Goal: Transaction & Acquisition: Purchase product/service

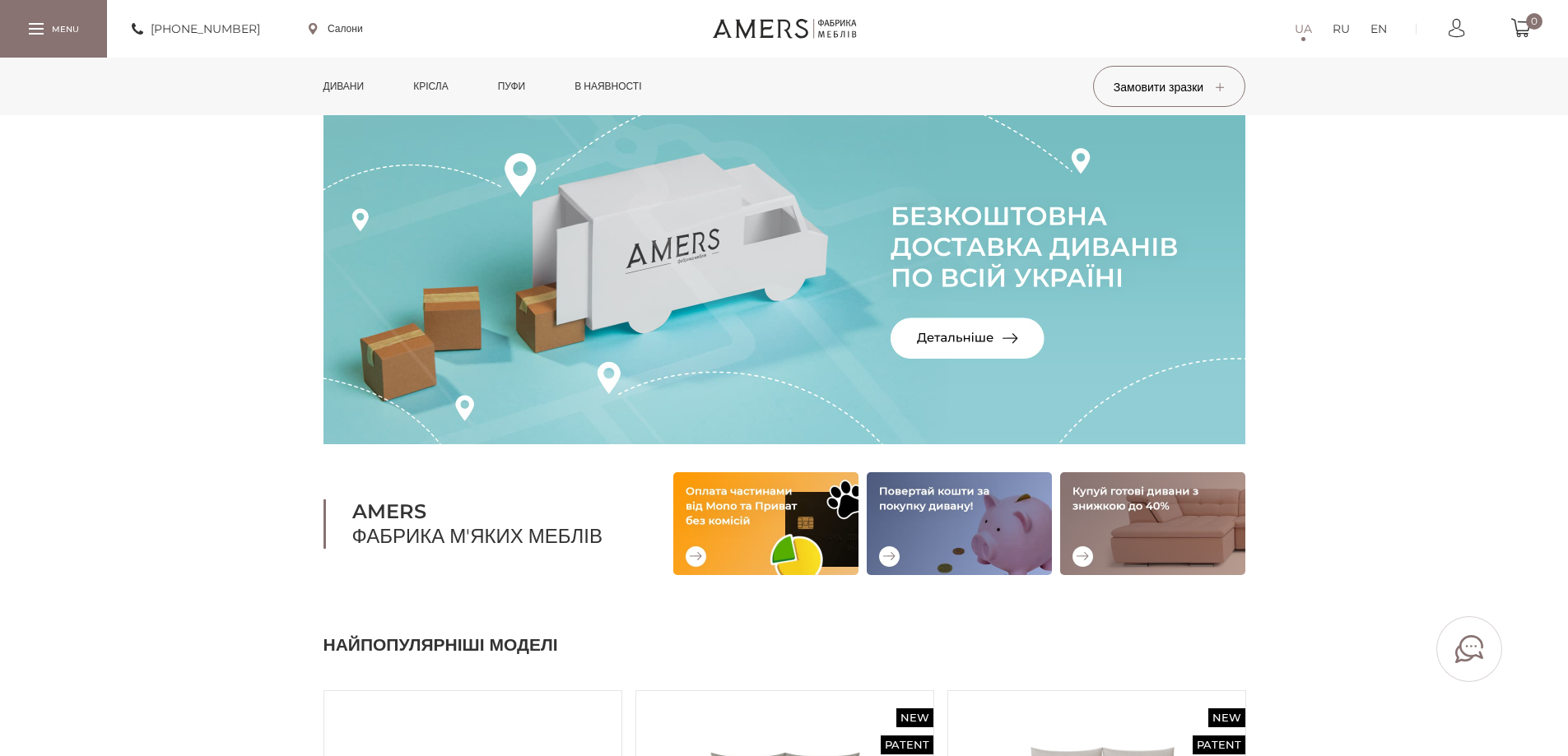
click at [49, 30] on div at bounding box center [54, 28] width 107 height 56
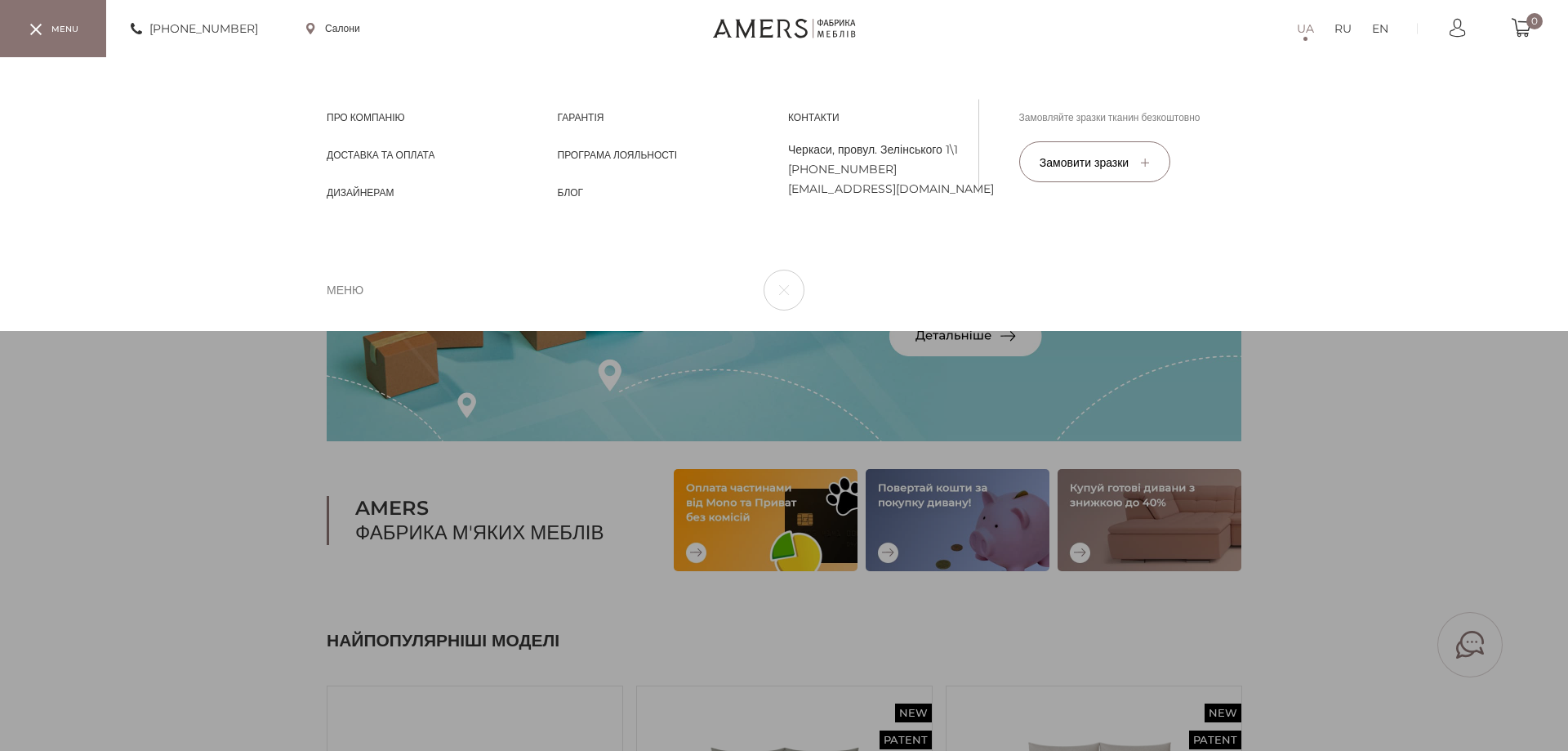
click at [131, 331] on div "UA RU EN Про компанію Про компанію Доставка та Оплата Доставка та Оплата Дизайн…" at bounding box center [784, 194] width 1568 height 274
click at [1456, 331] on div "UA RU EN Про компанію Про компанію Доставка та Оплата Доставка та Оплата Дизайн…" at bounding box center [784, 194] width 1568 height 274
click at [1406, 331] on div "UA RU EN Про компанію Про компанію Доставка та Оплата Доставка та Оплата Дизайн…" at bounding box center [784, 194] width 1568 height 274
click at [214, 331] on div "UA RU EN Про компанію Про компанію Доставка та Оплата Доставка та Оплата Дизайн…" at bounding box center [784, 194] width 1568 height 274
click at [28, 26] on div at bounding box center [36, 28] width 15 height 11
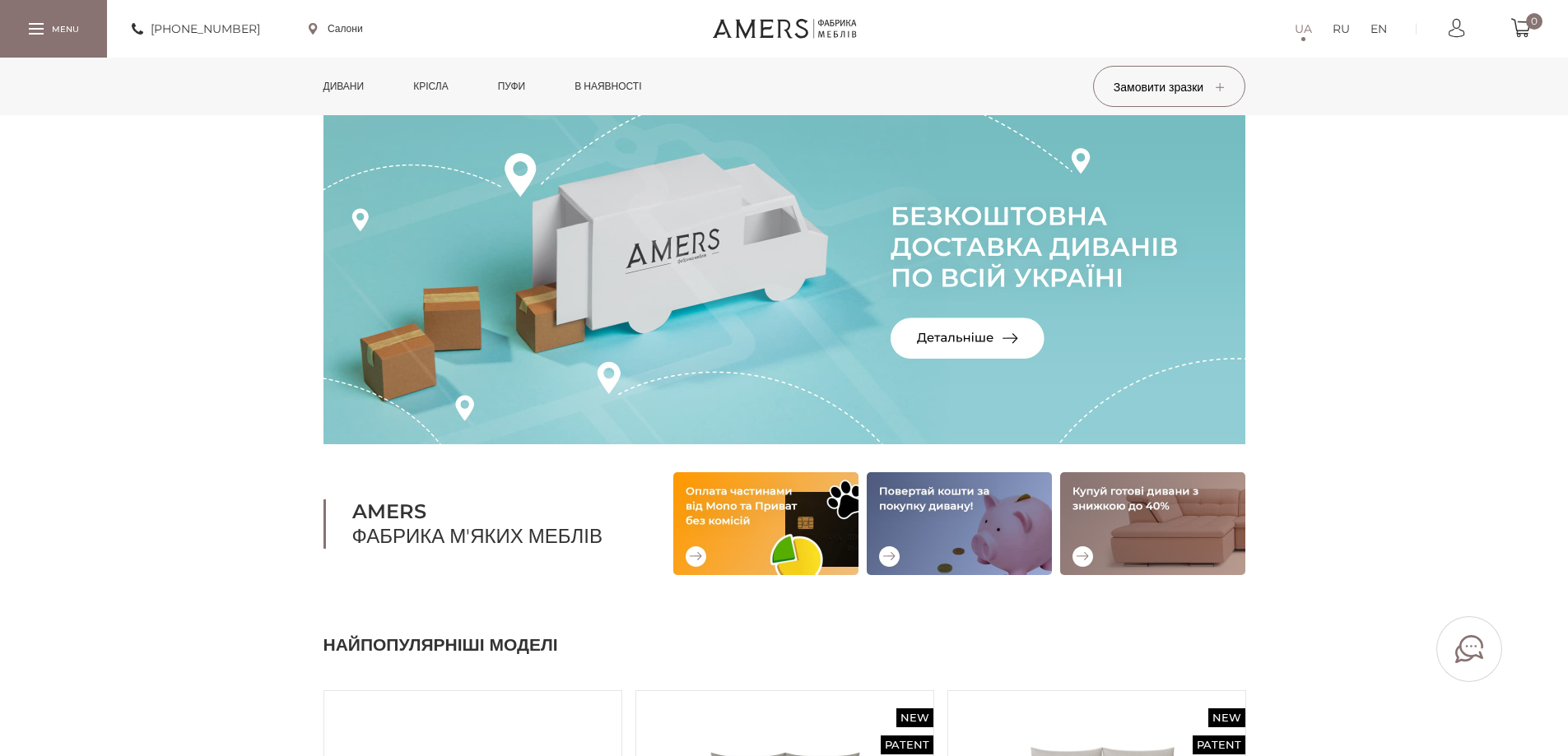
click at [339, 91] on link "Дивани" at bounding box center [344, 86] width 66 height 57
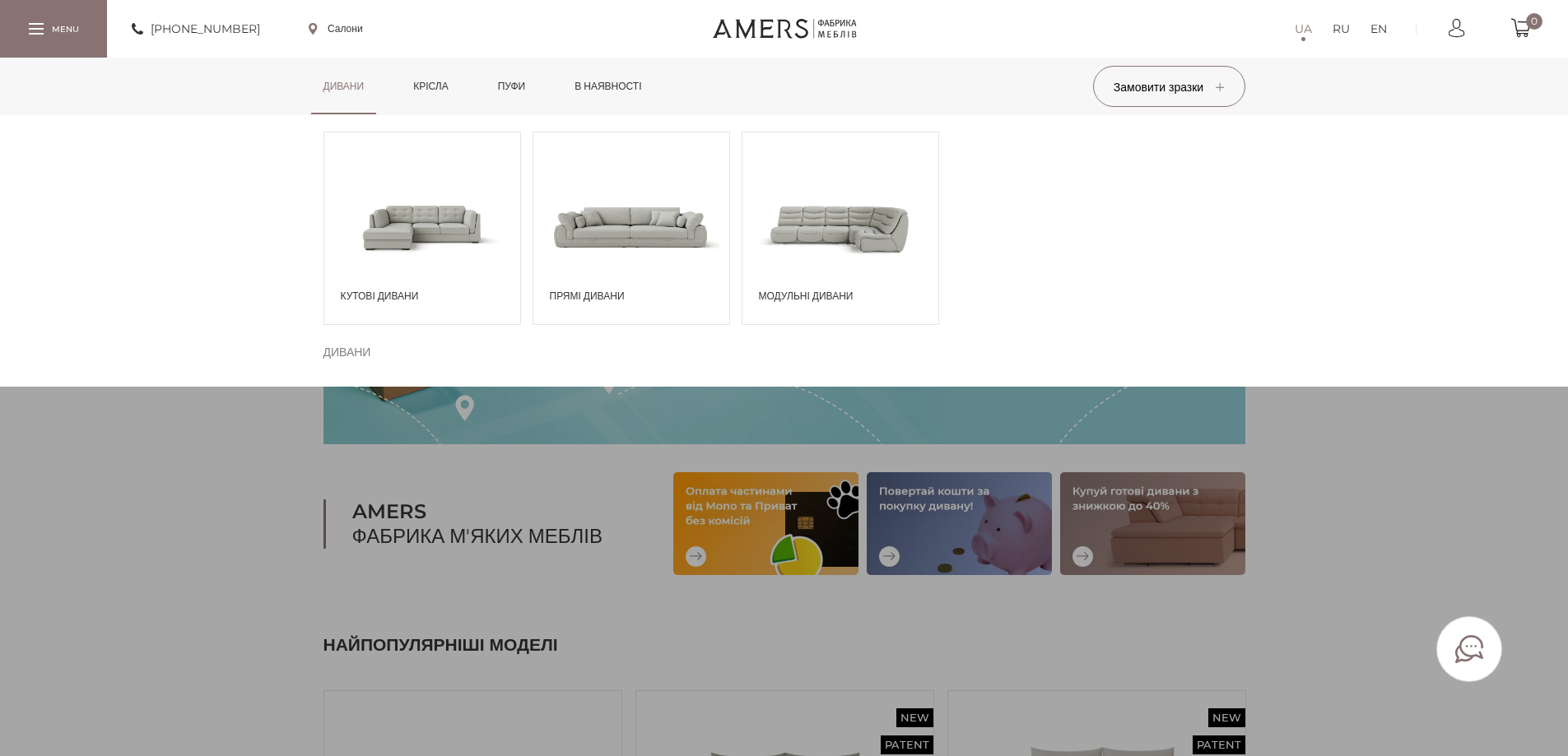
click at [447, 246] on span at bounding box center [423, 226] width 196 height 115
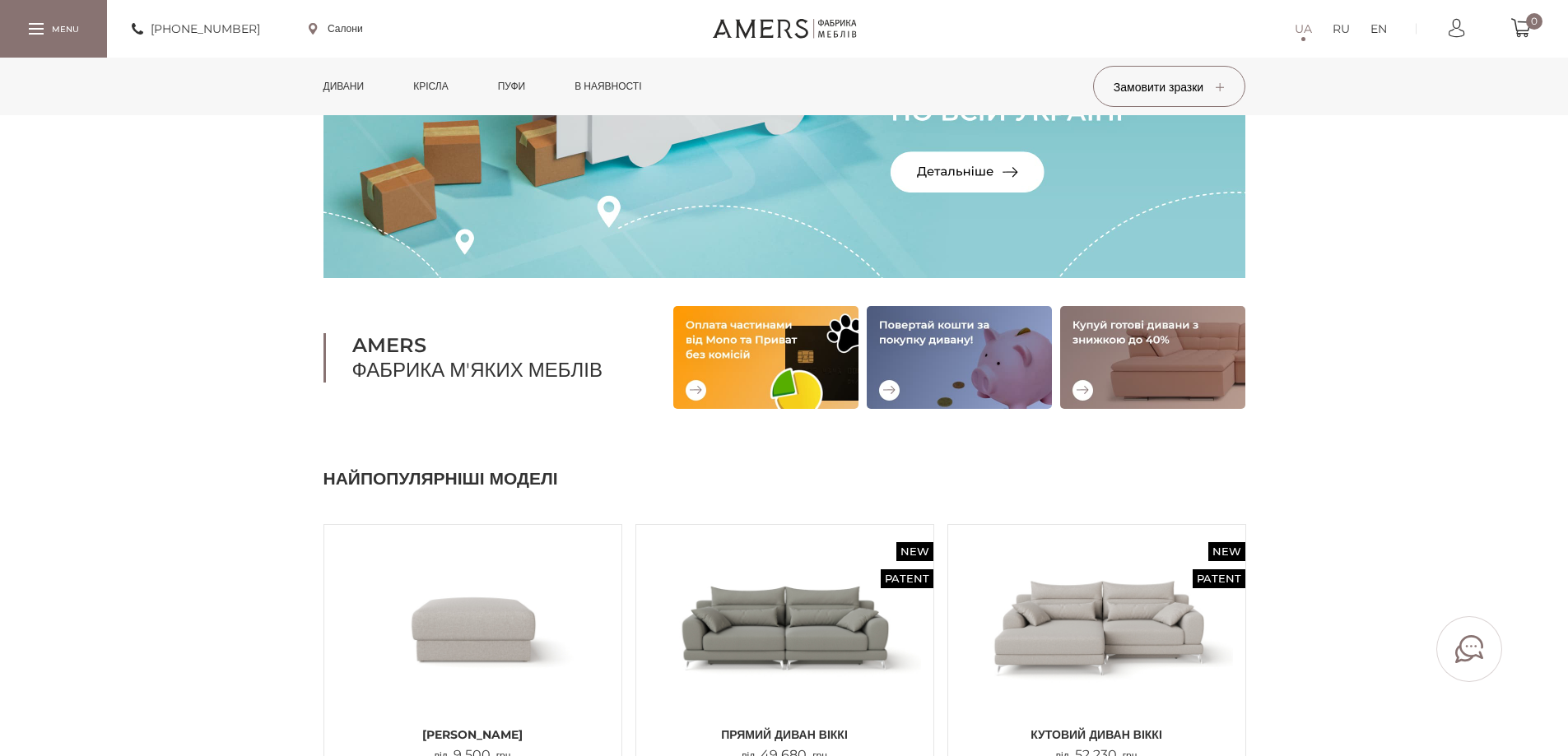
scroll to position [165, 0]
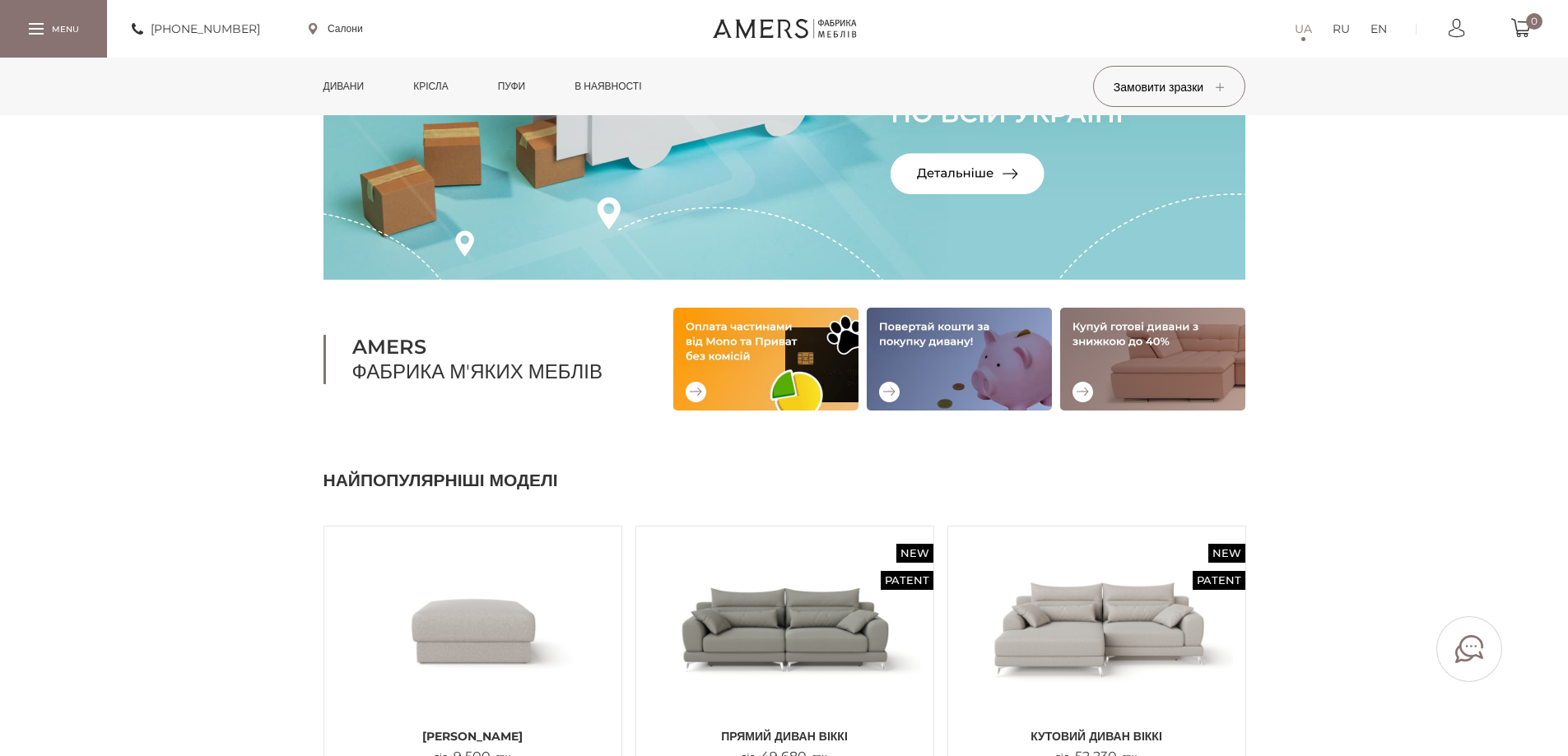
click at [610, 82] on link "в наявності" at bounding box center [607, 86] width 92 height 57
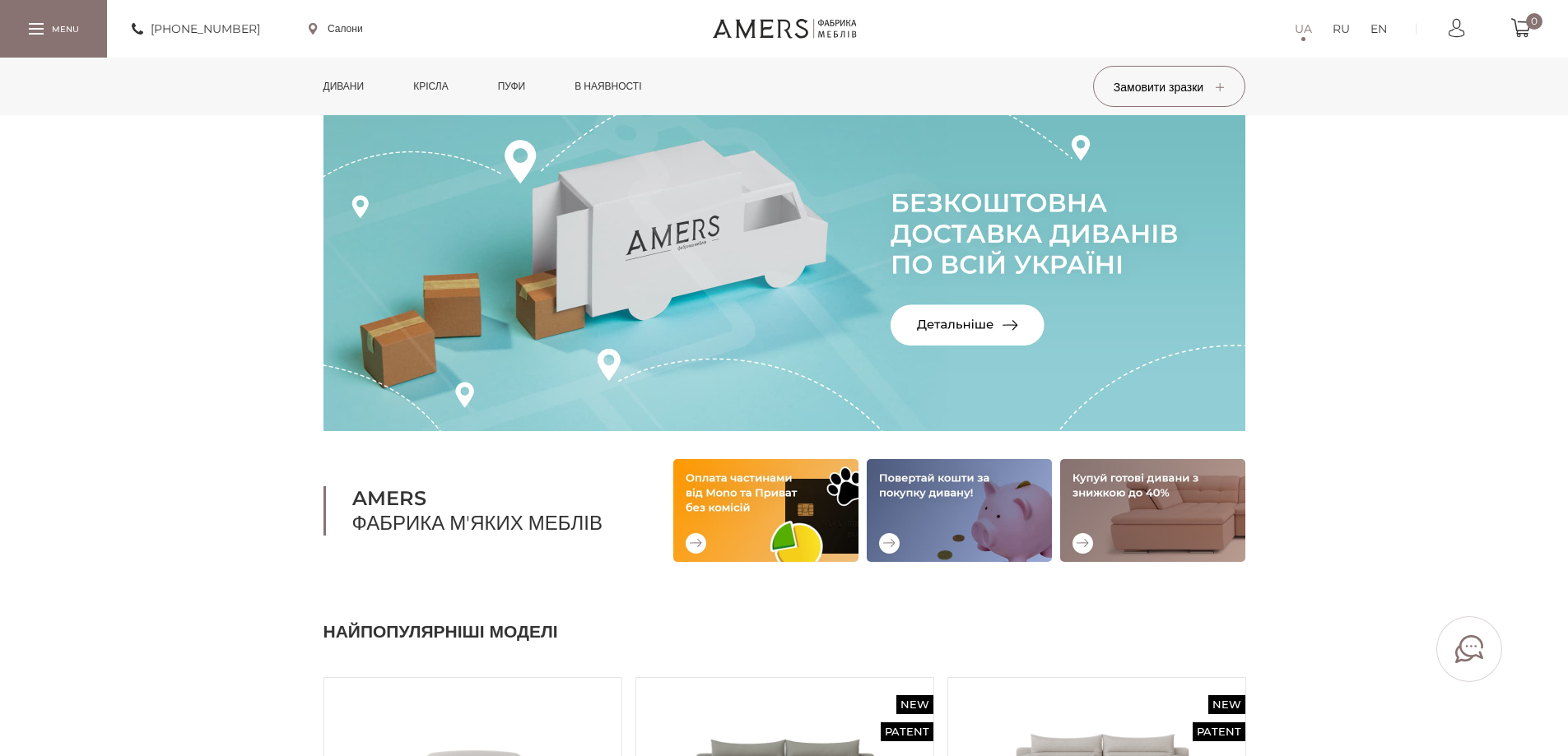
scroll to position [0, 0]
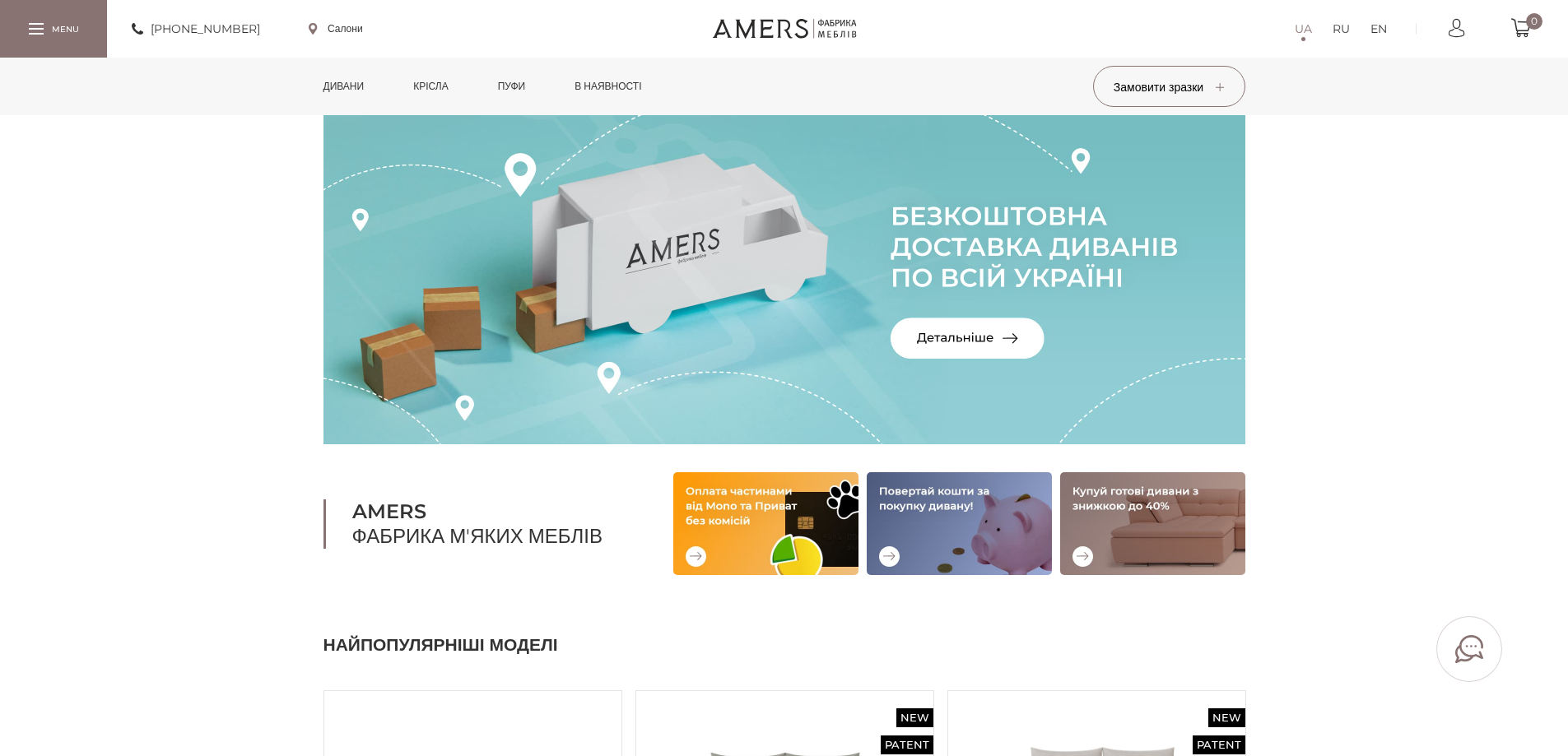
click at [642, 91] on link "в наявності" at bounding box center [607, 86] width 92 height 57
click at [631, 79] on link "в наявності" at bounding box center [607, 86] width 92 height 57
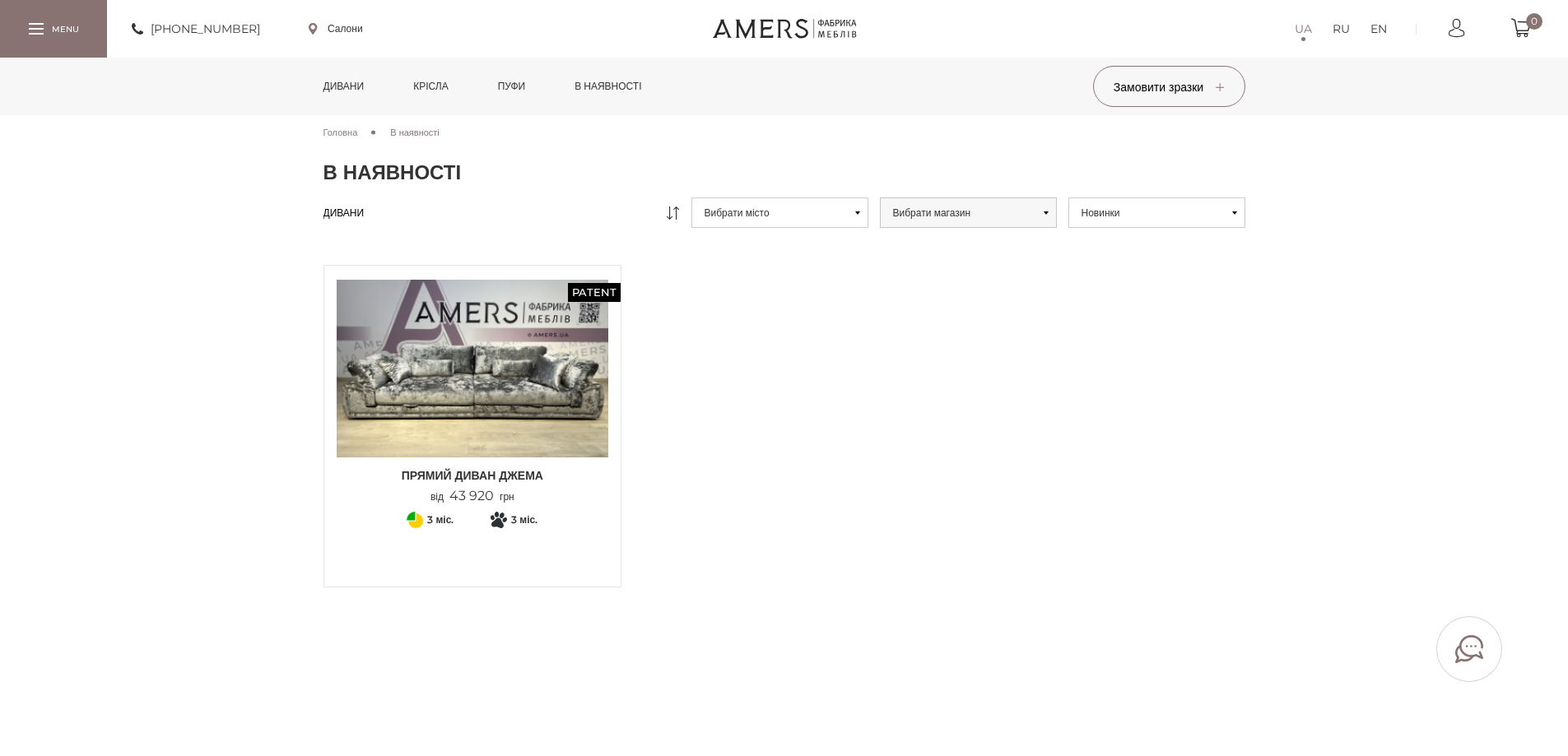
click at [342, 78] on link "Дивани" at bounding box center [344, 86] width 66 height 57
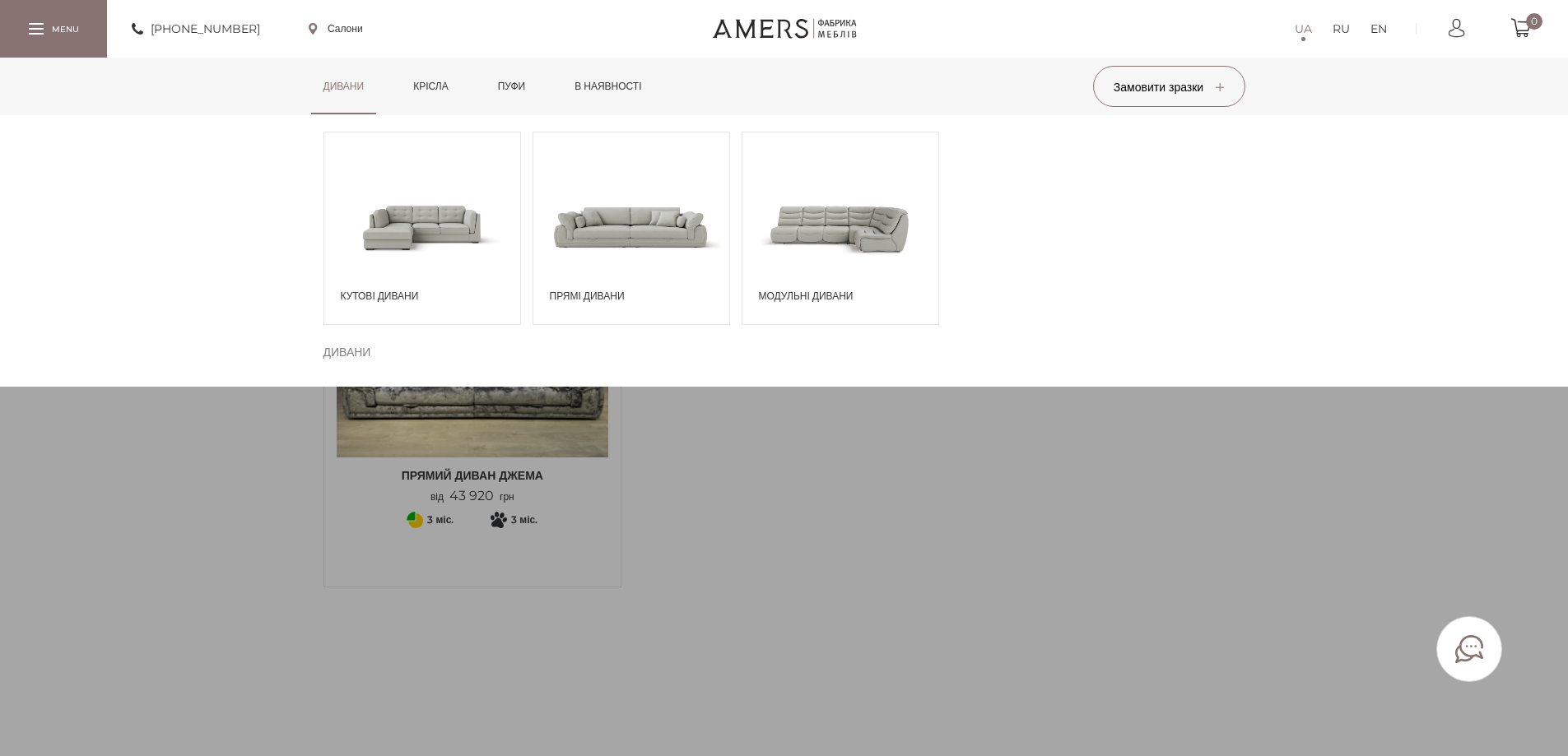
click at [809, 254] on span at bounding box center [840, 226] width 196 height 115
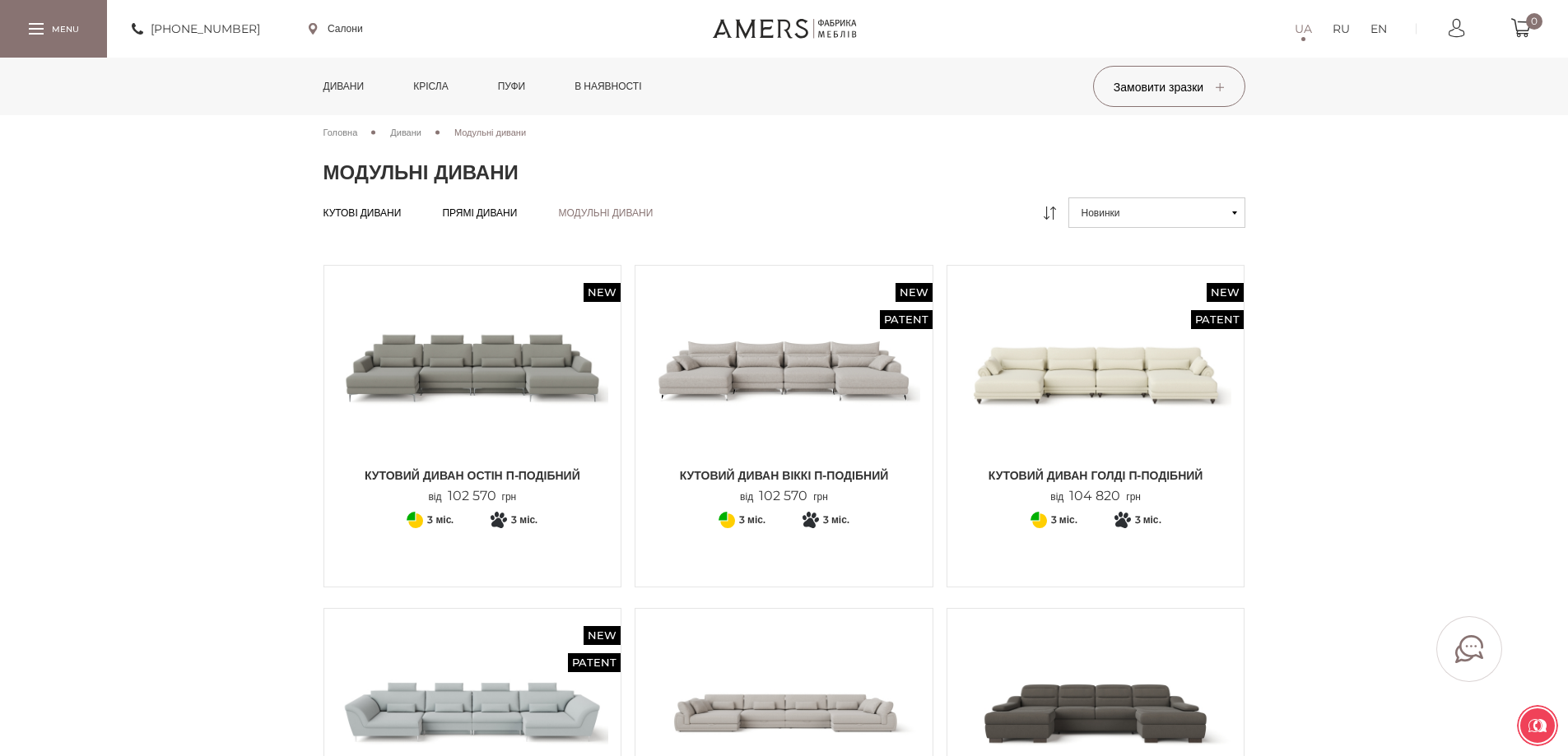
click at [341, 83] on link "Дивани" at bounding box center [344, 86] width 66 height 57
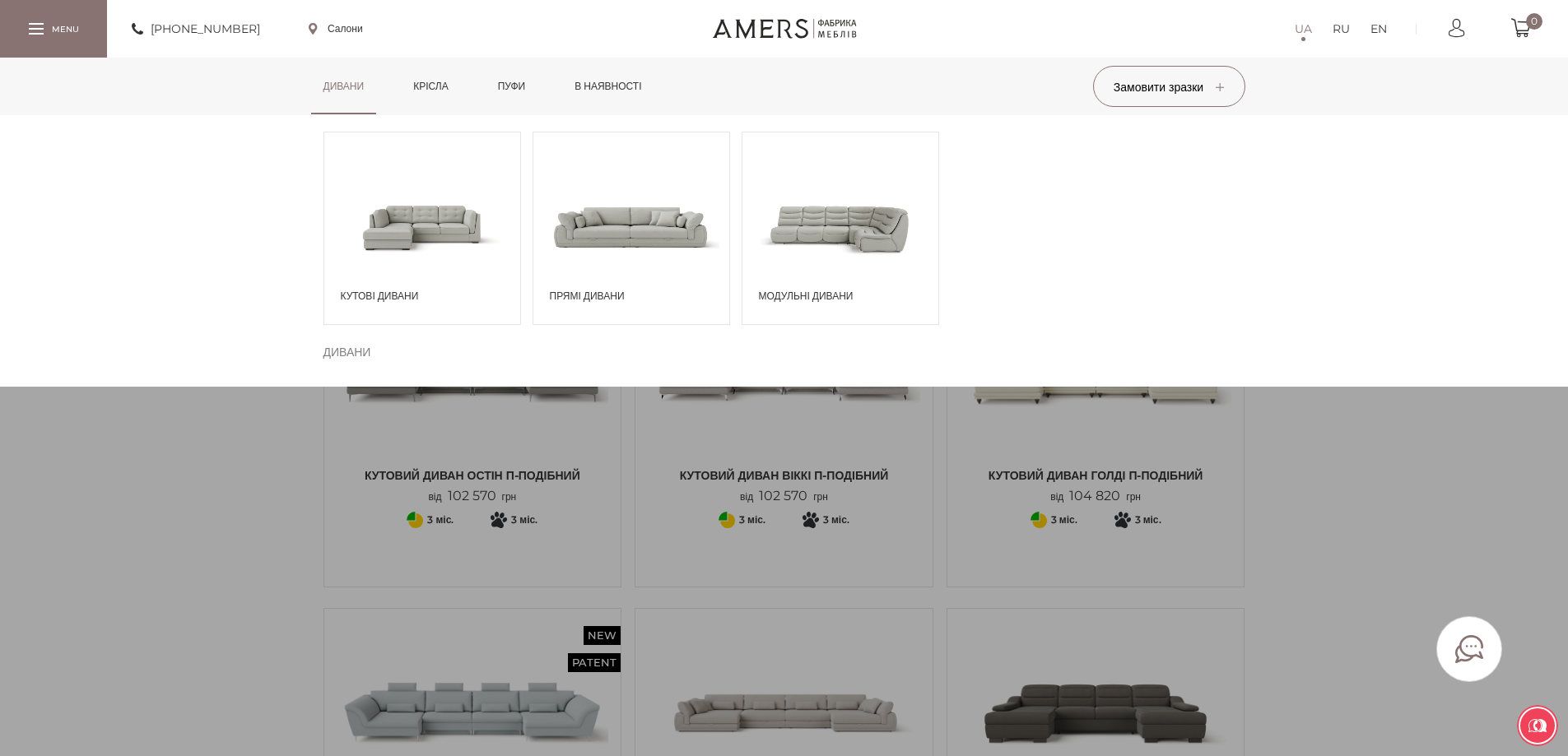
click at [429, 219] on span at bounding box center [423, 226] width 196 height 115
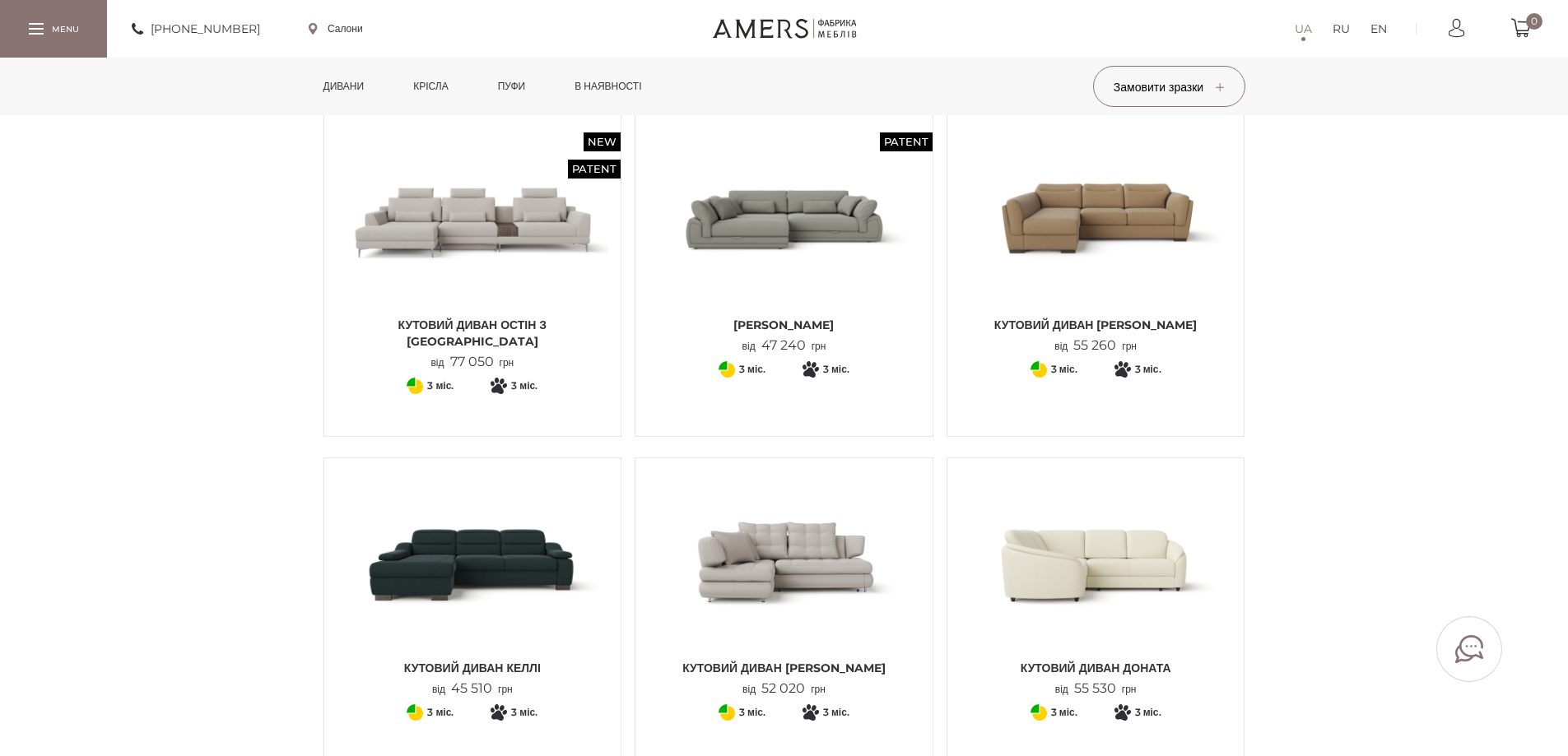
scroll to position [411, 0]
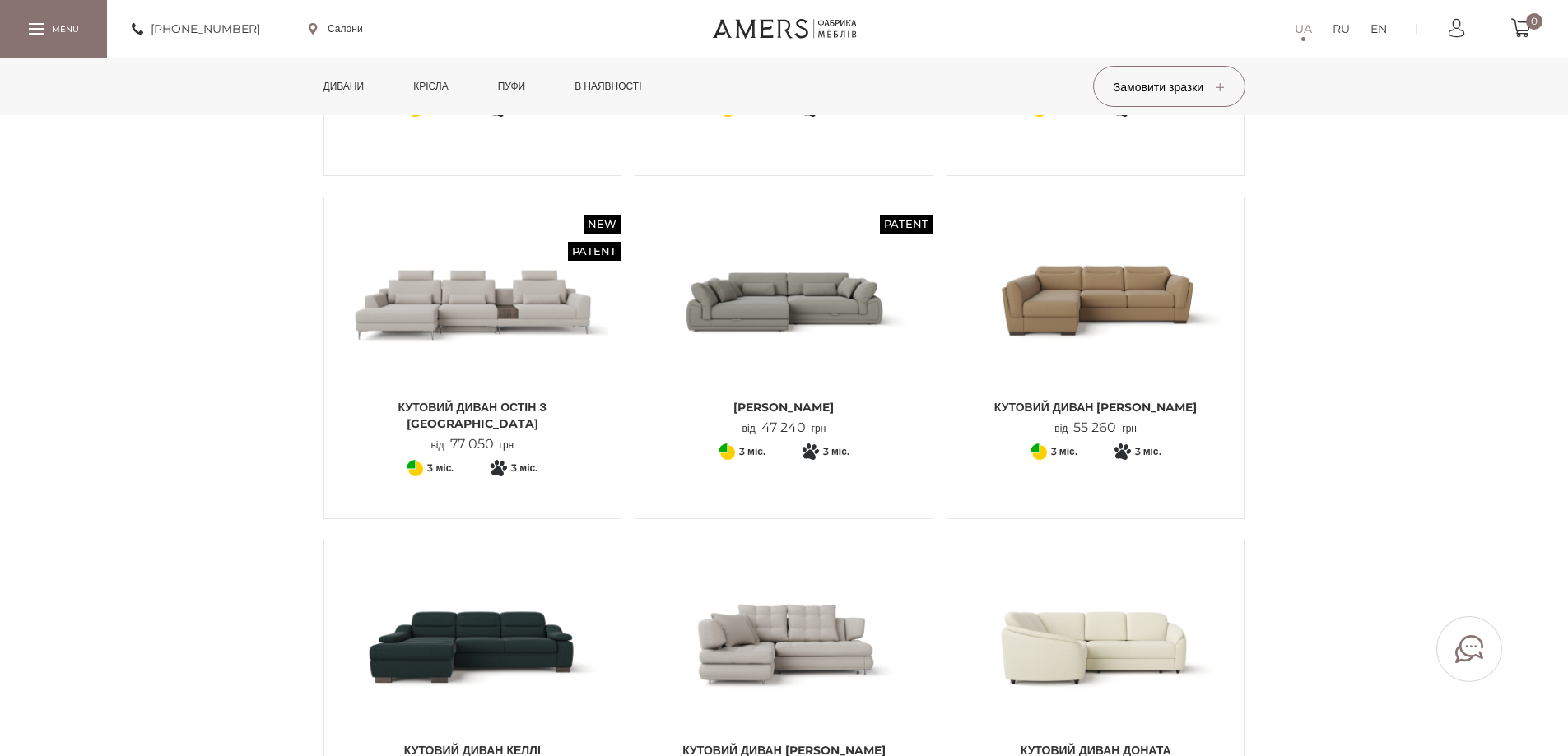
click at [826, 326] on img at bounding box center [784, 300] width 273 height 181
click at [836, 340] on img at bounding box center [784, 300] width 273 height 181
click at [889, 315] on img at bounding box center [784, 300] width 273 height 181
click at [709, 331] on img at bounding box center [784, 300] width 273 height 181
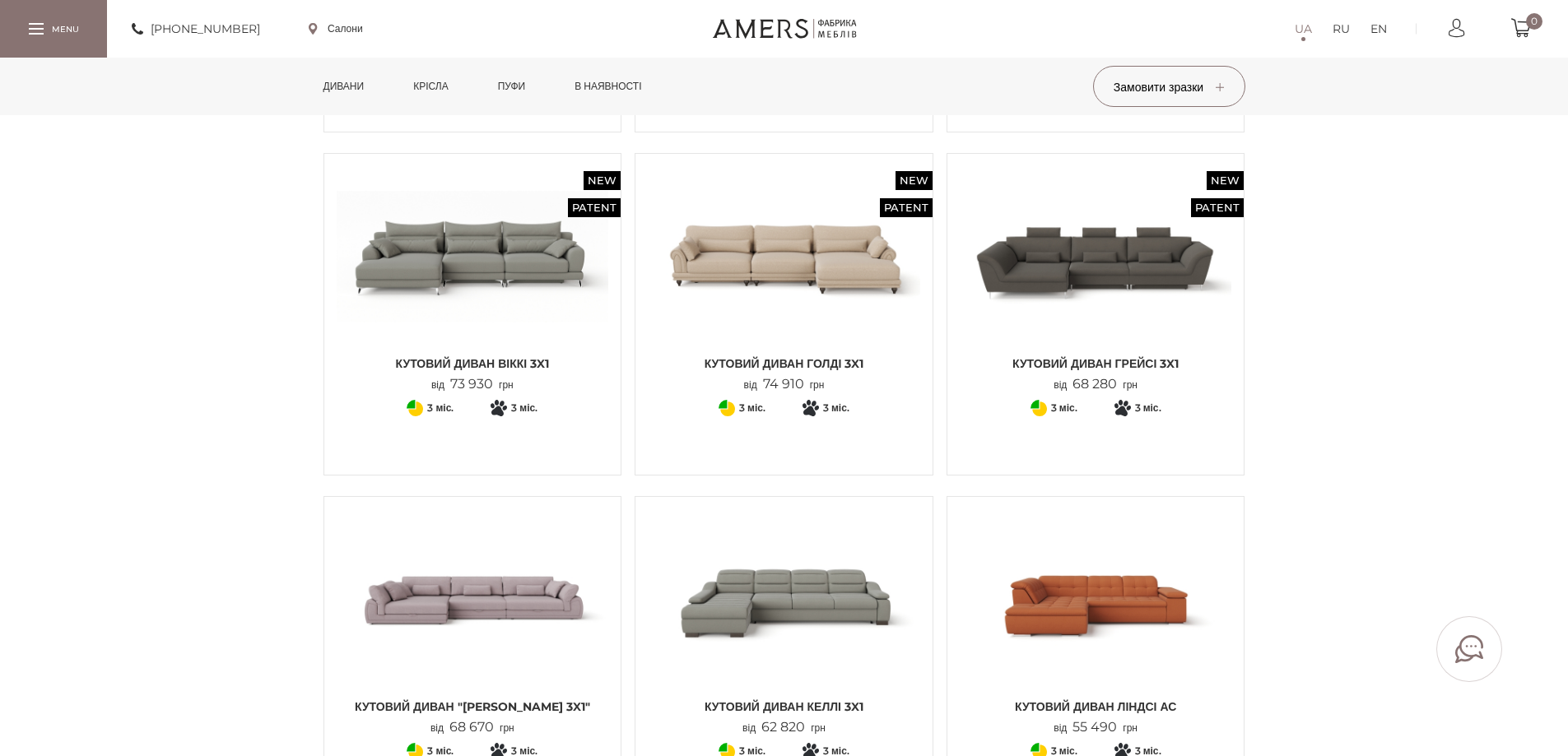
scroll to position [1482, 0]
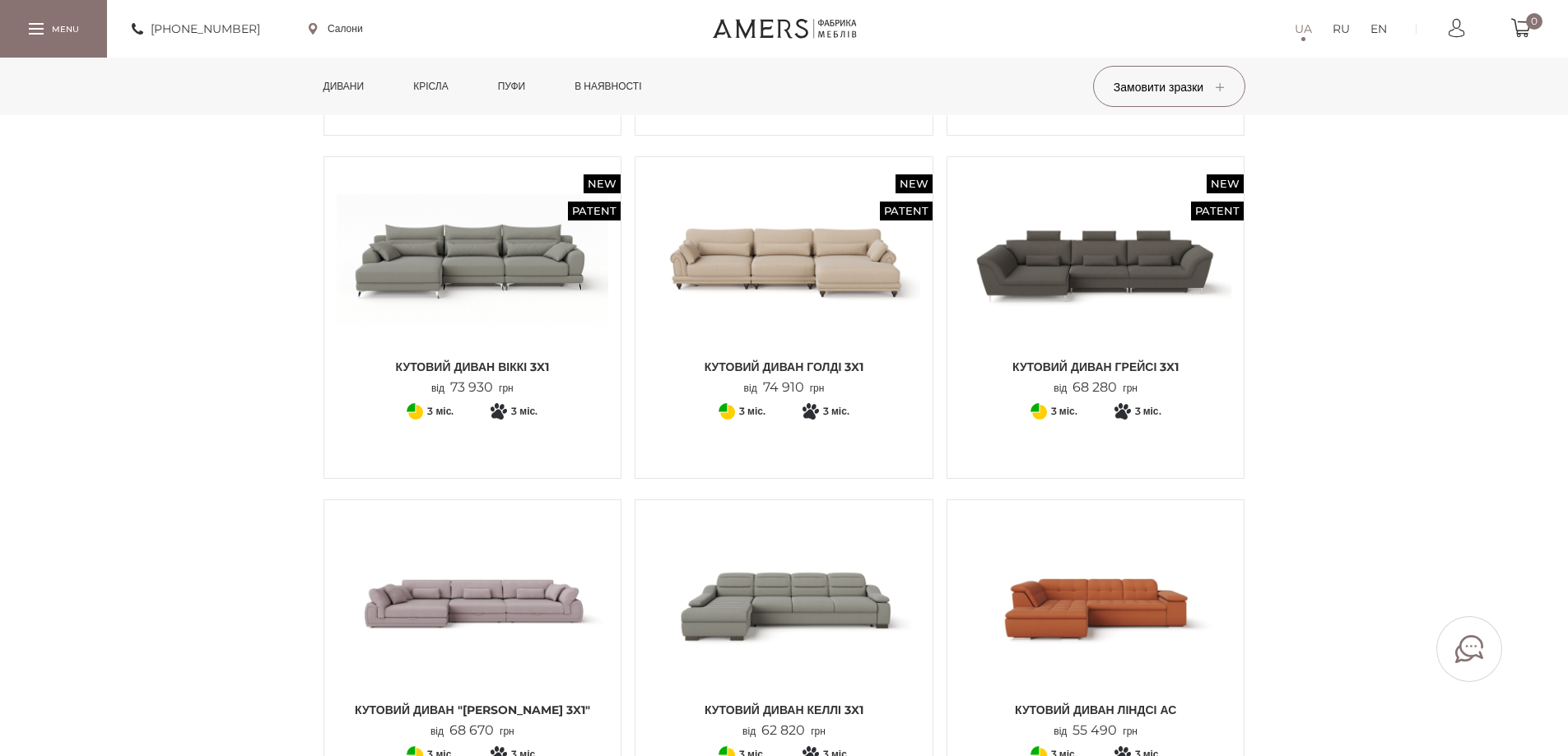
click at [1107, 300] on img at bounding box center [1096, 260] width 273 height 181
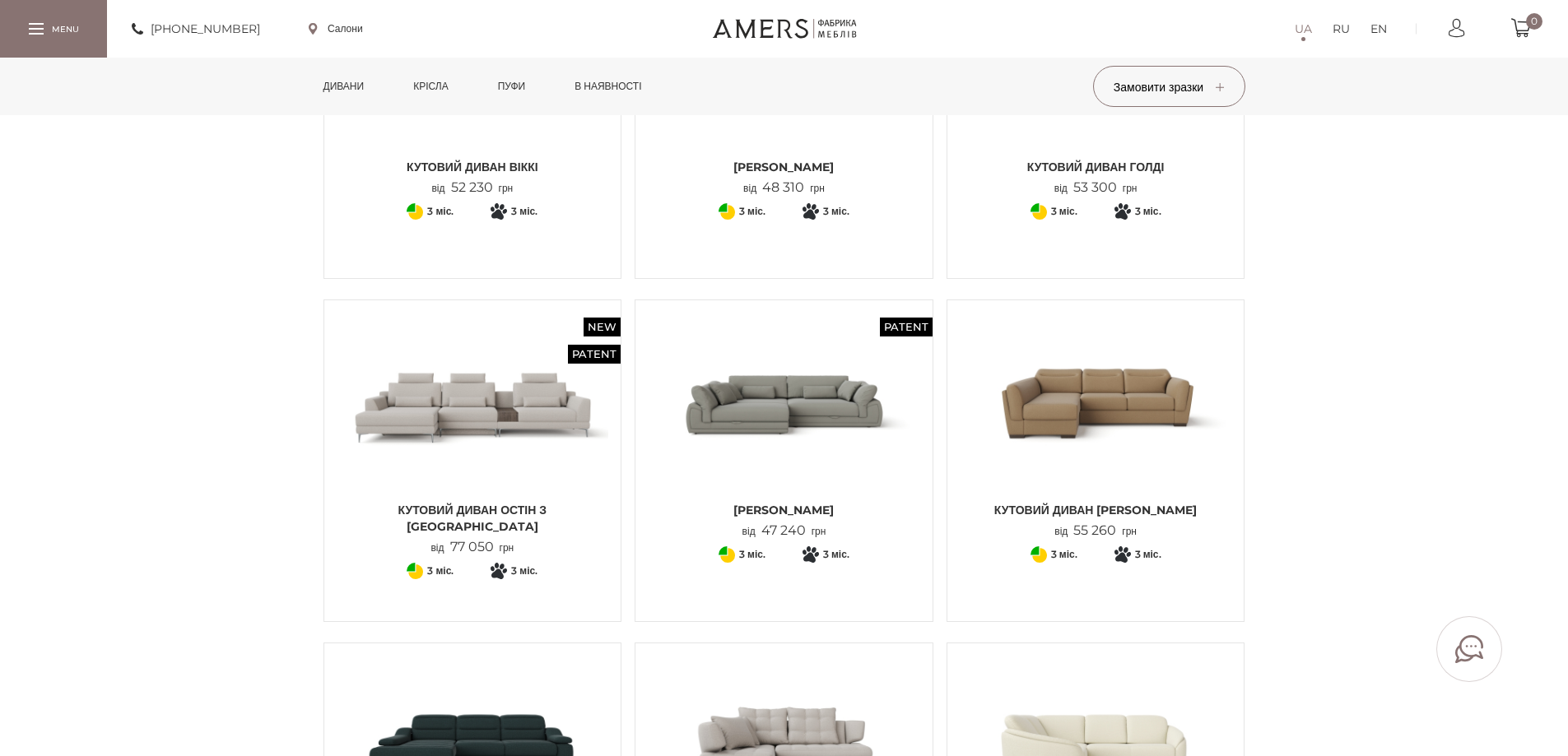
scroll to position [165, 0]
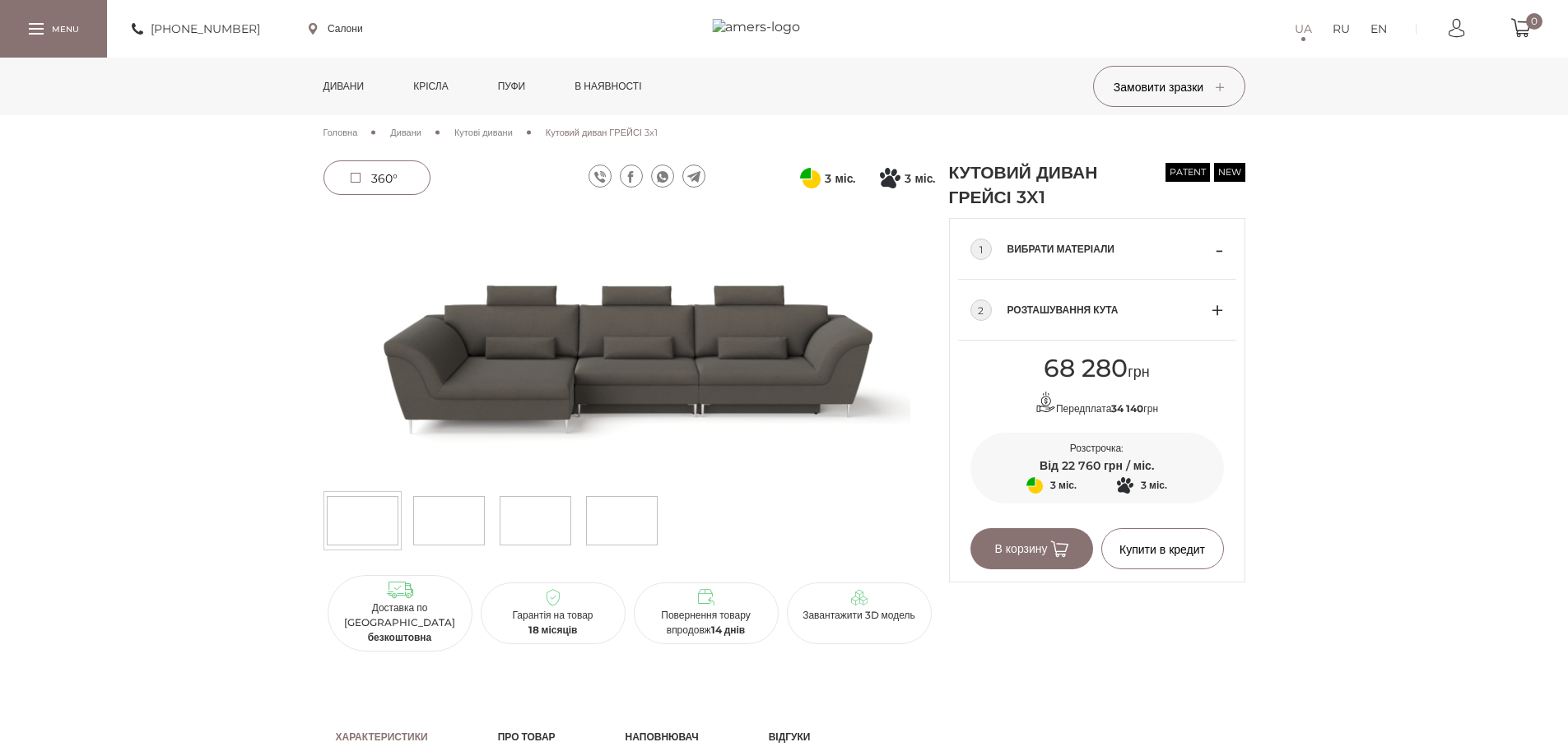
click at [1227, 310] on div "2 Розташування кута Ліва сторона Права сторона" at bounding box center [1096, 311] width 295 height 61
click at [1214, 311] on div "2 Розташування кута" at bounding box center [1097, 311] width 253 height 61
click at [1216, 308] on div "2 Розташування кута" at bounding box center [1097, 311] width 253 height 61
click at [1221, 311] on div "2 Розташування кута" at bounding box center [1097, 311] width 253 height 61
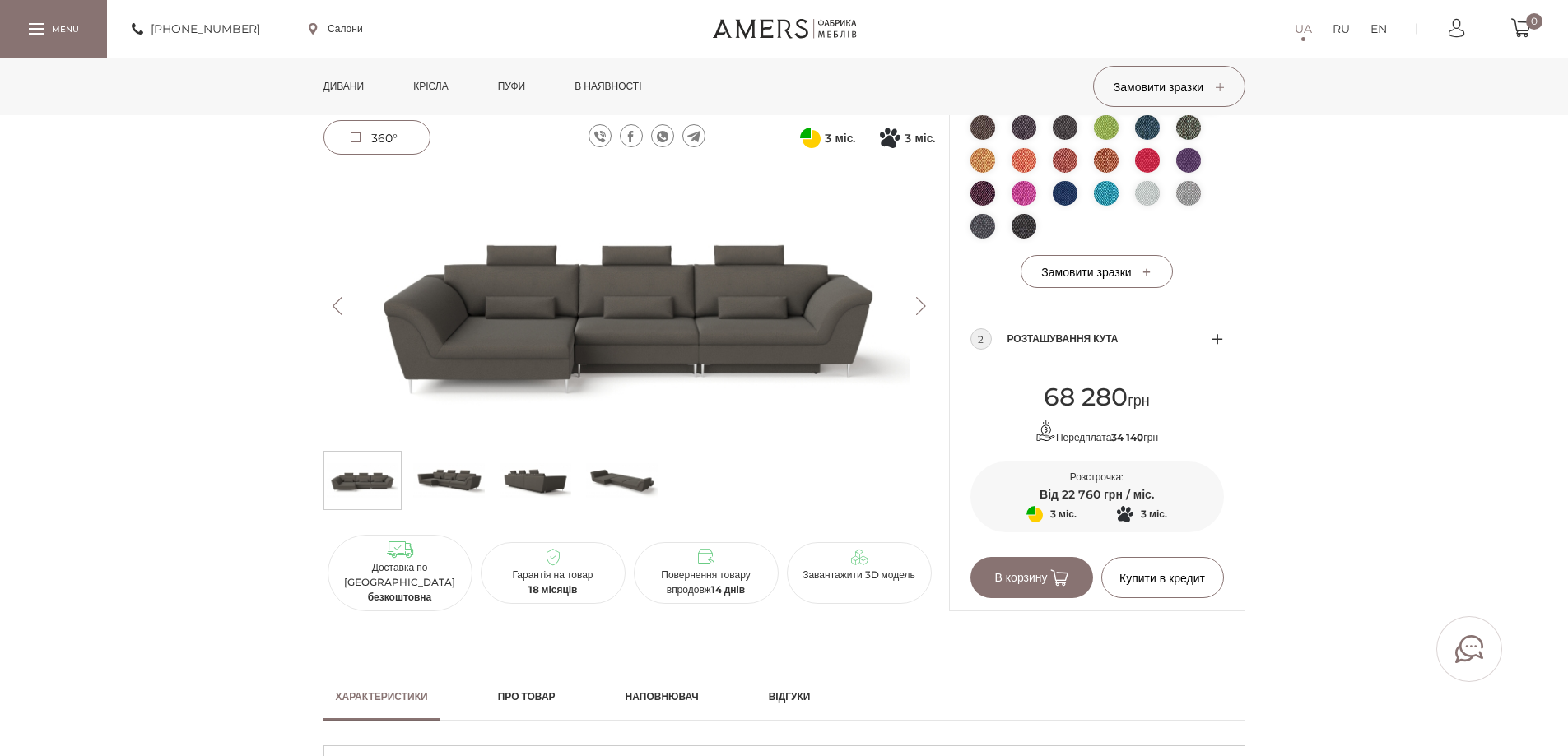
scroll to position [329, 0]
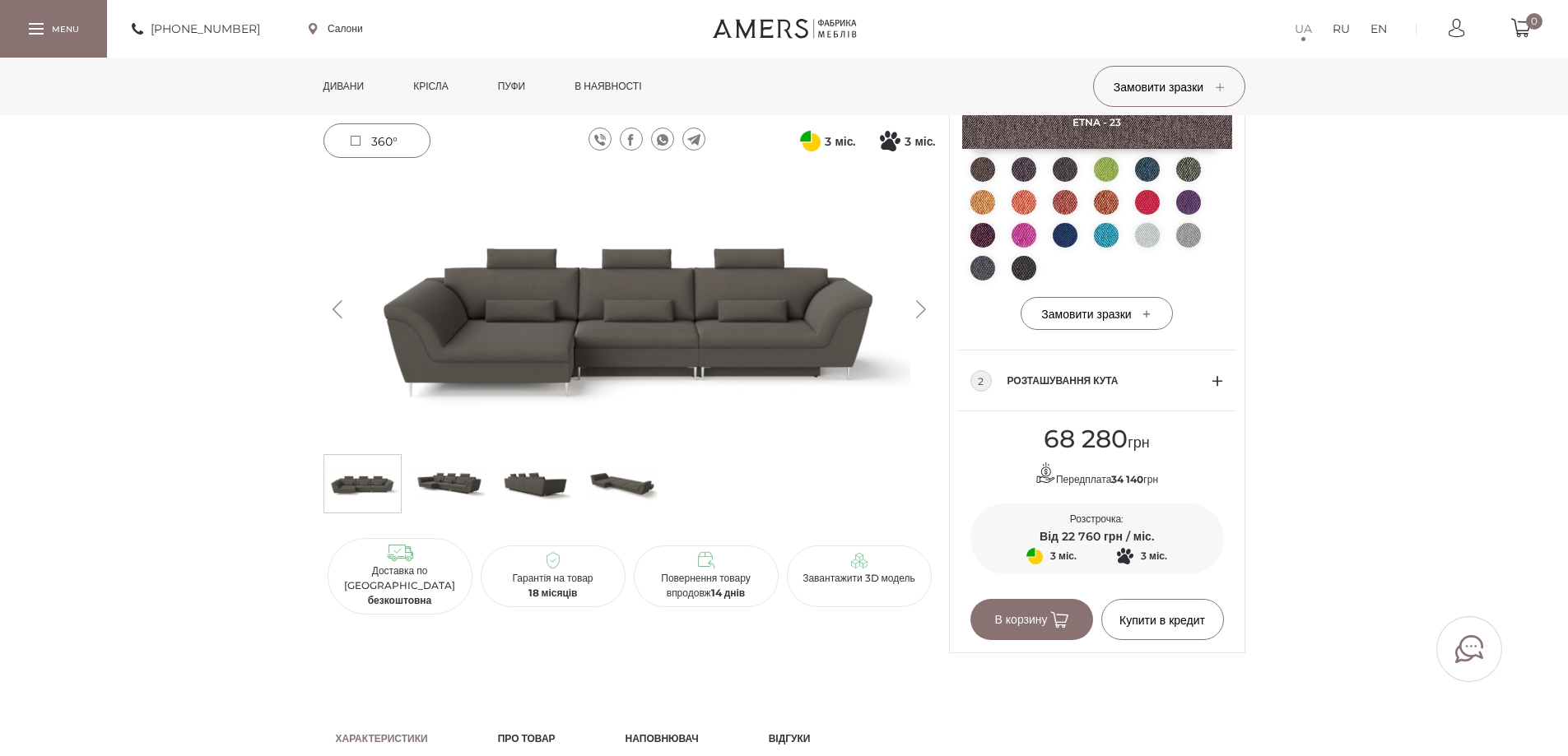
click at [917, 311] on button "Next" at bounding box center [921, 310] width 29 height 18
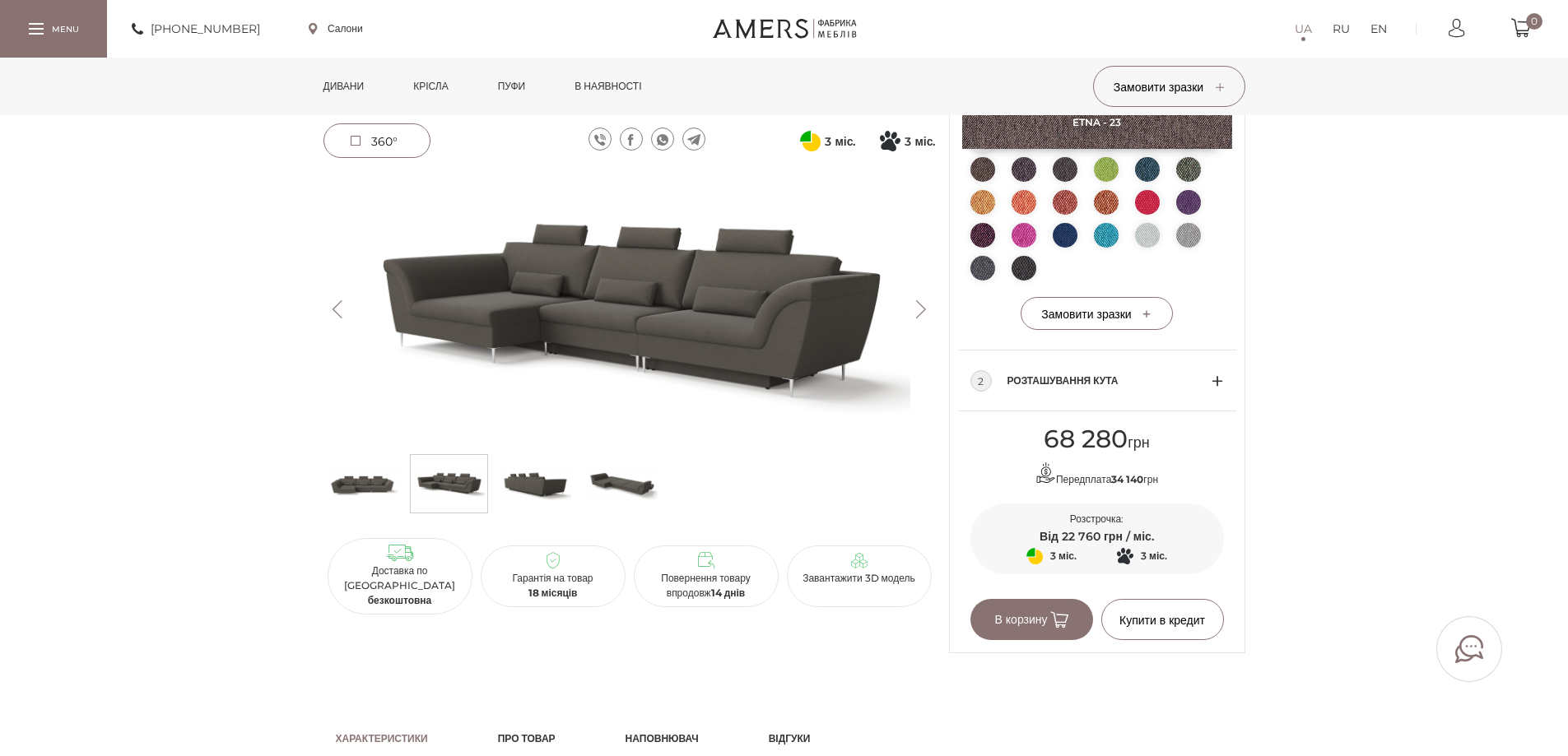
click at [917, 311] on button "Next" at bounding box center [921, 310] width 29 height 18
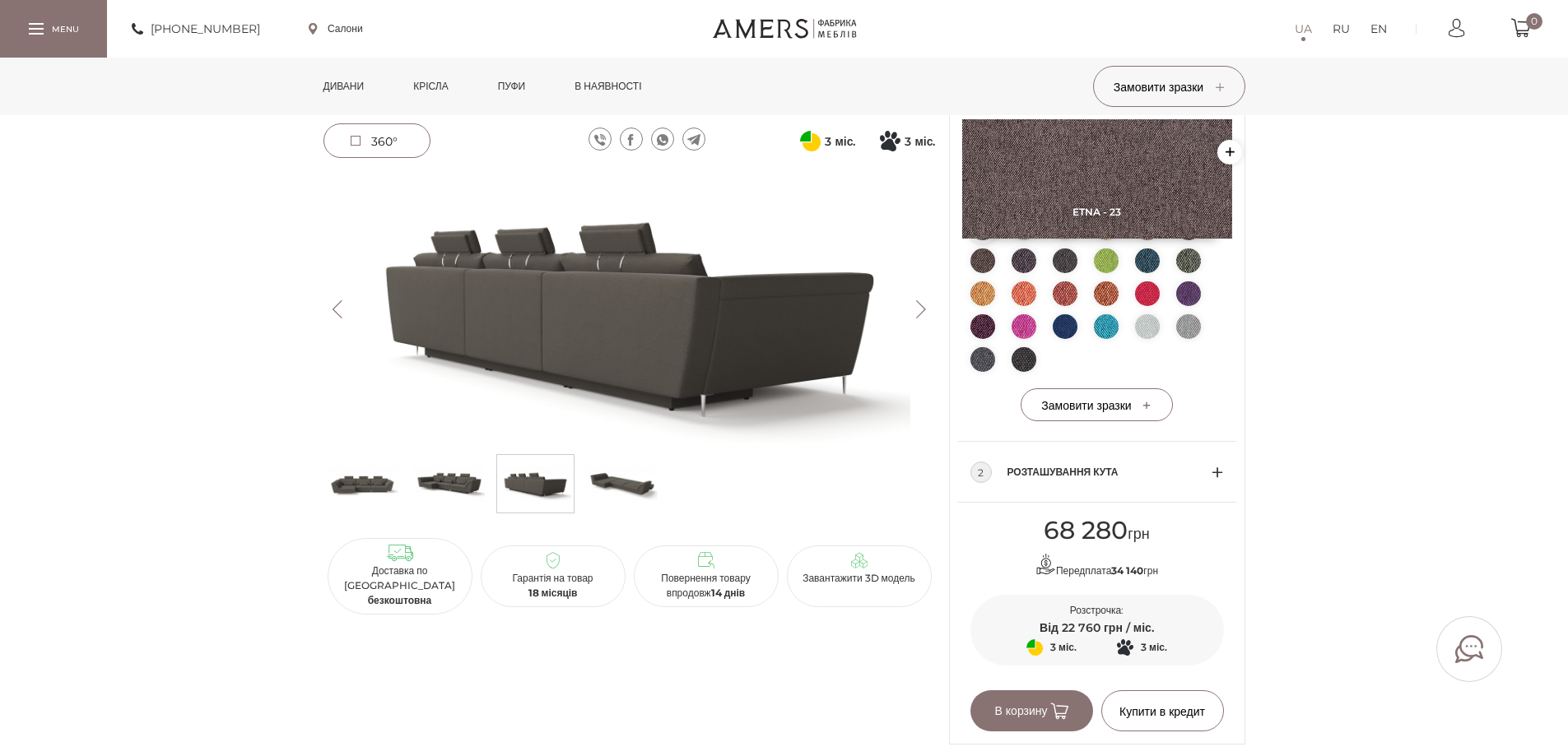
scroll to position [165, 0]
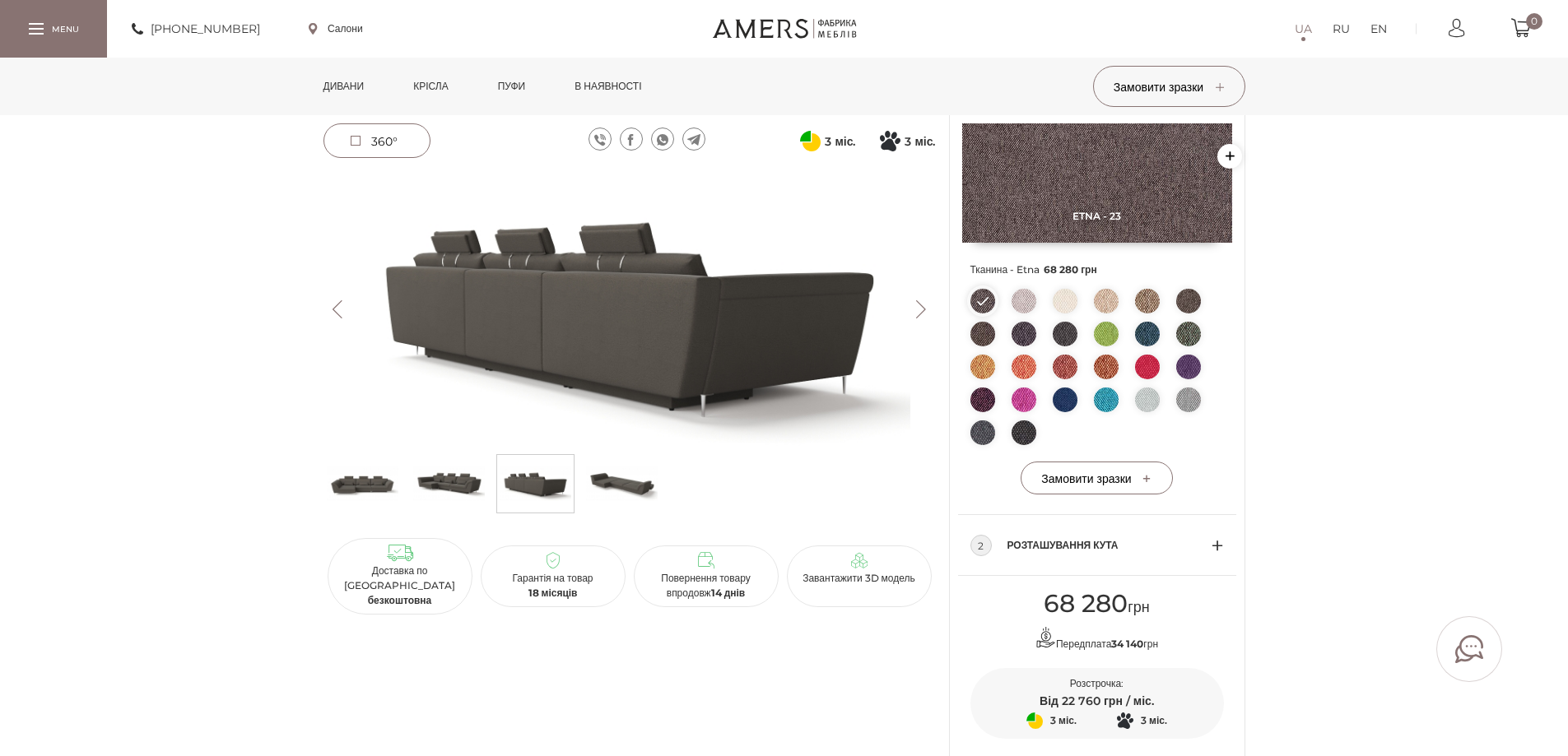
click at [1146, 359] on img at bounding box center [1147, 367] width 25 height 25
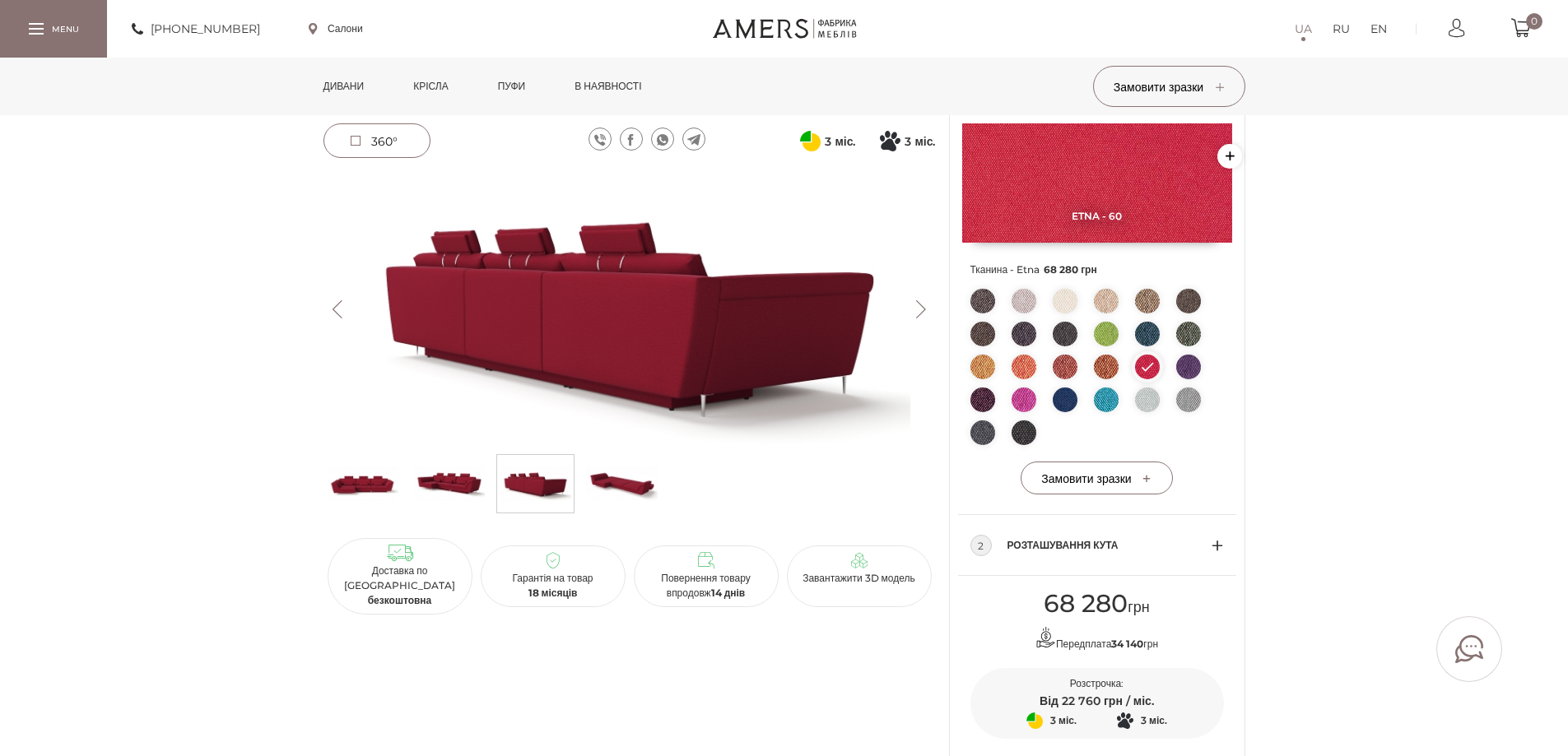
click at [924, 311] on button "Next" at bounding box center [921, 310] width 29 height 18
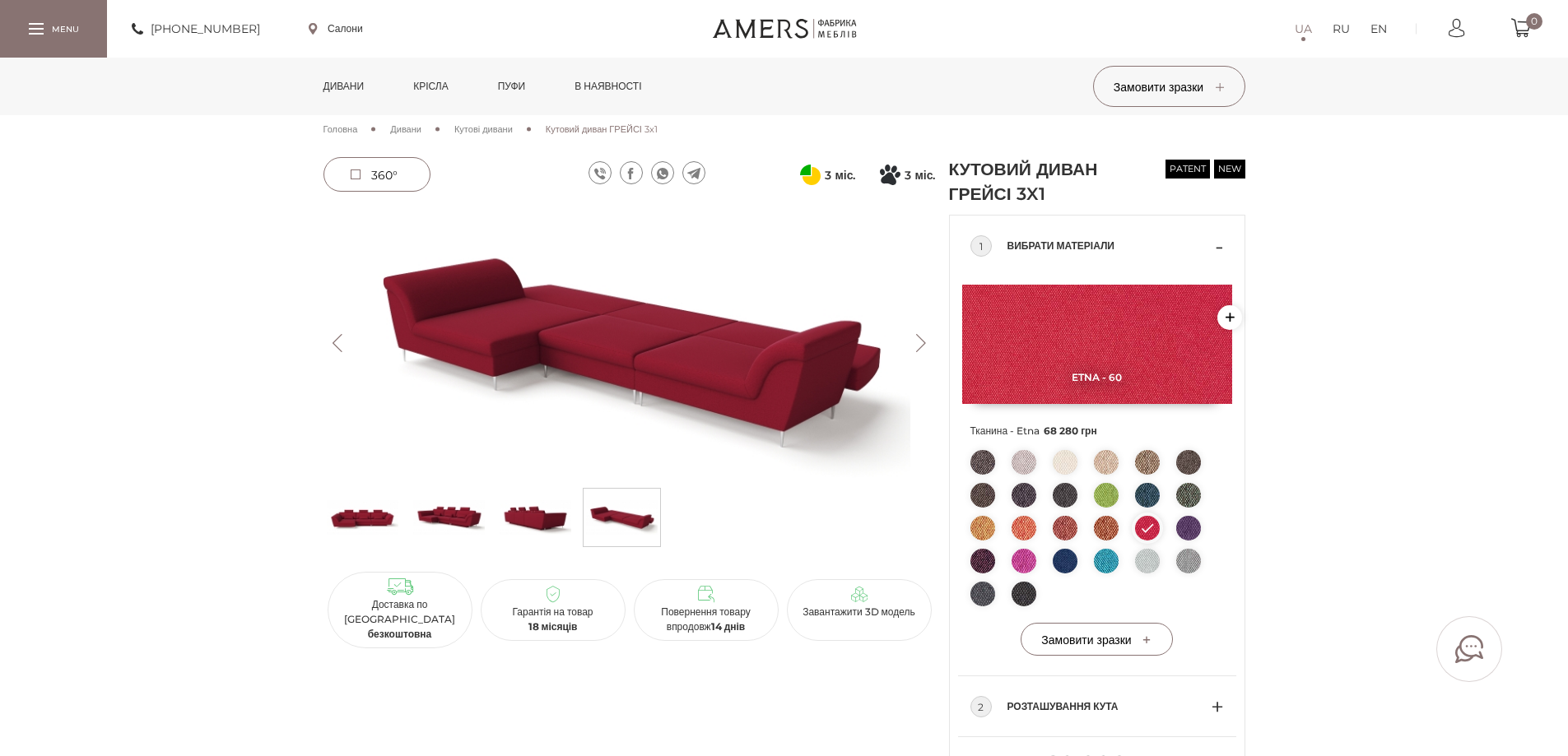
scroll to position [0, 0]
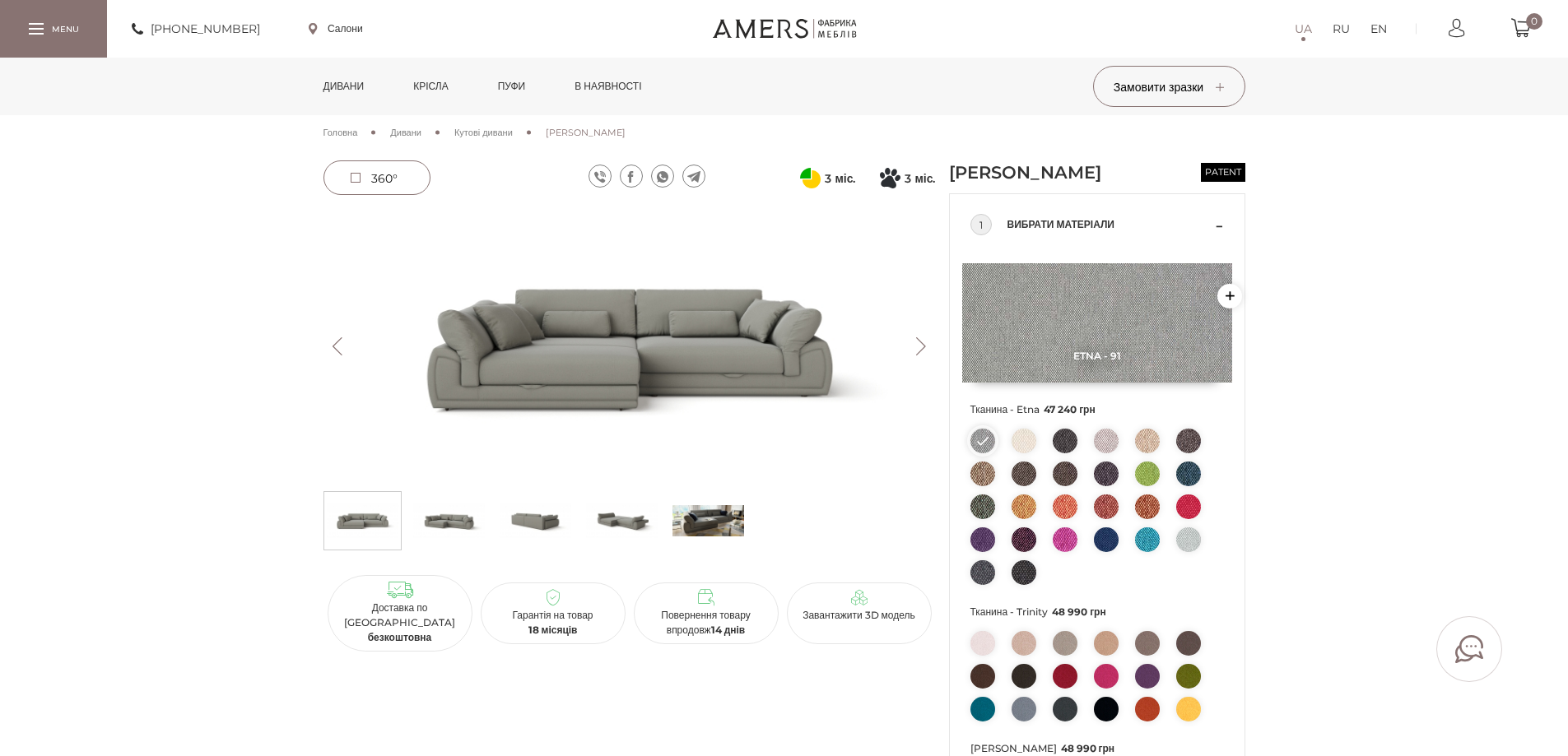
click at [1109, 519] on img at bounding box center [1106, 506] width 25 height 25
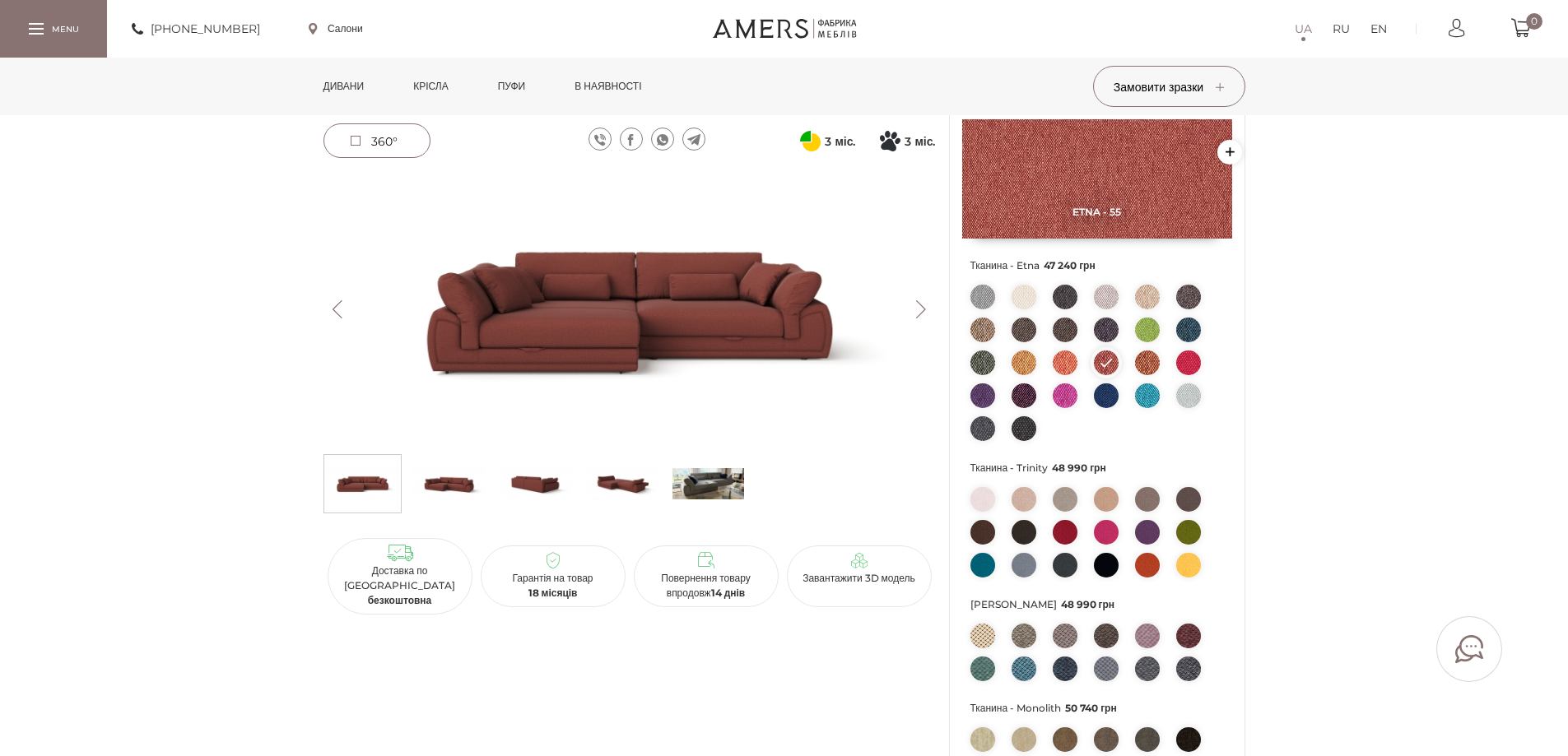
scroll to position [165, 0]
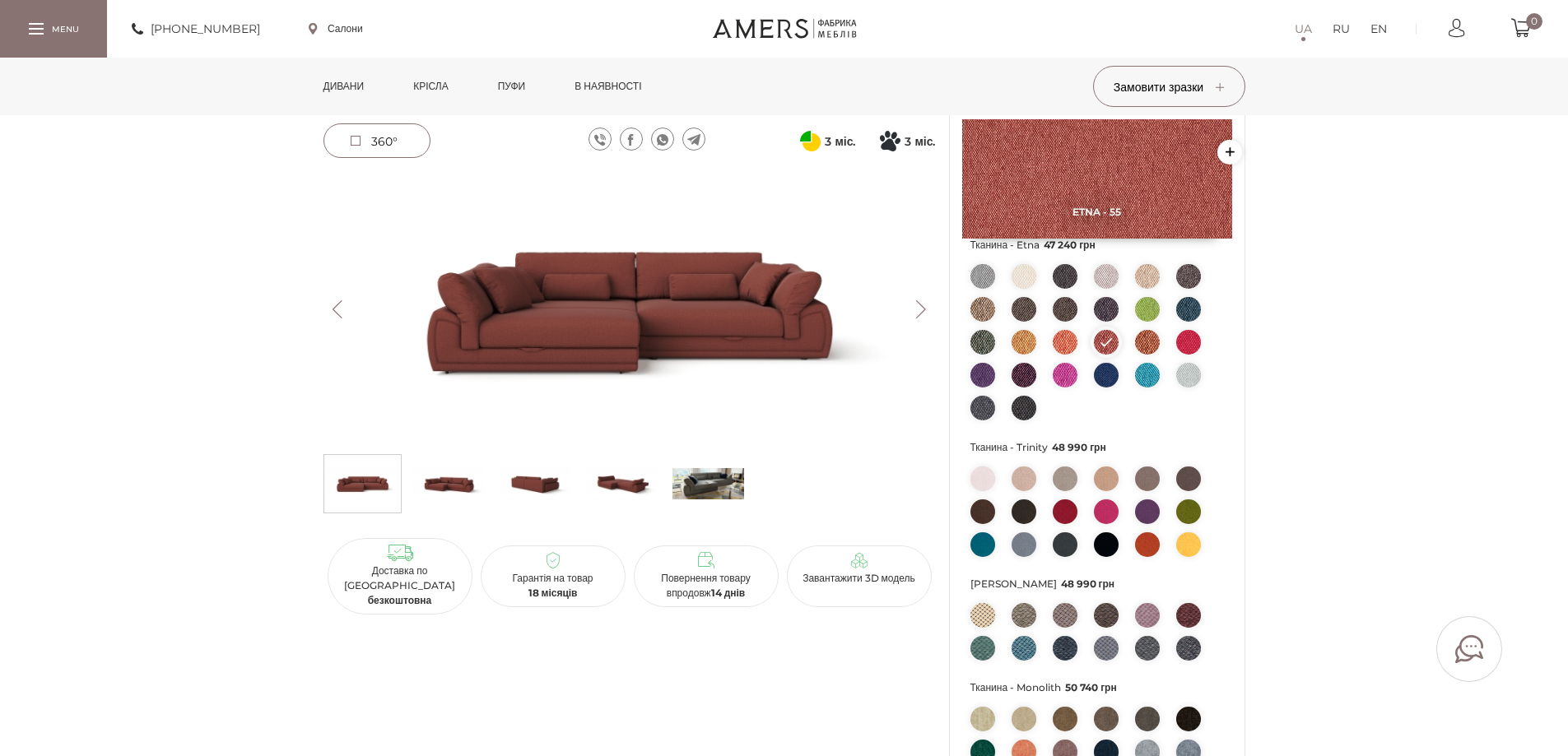
click at [914, 308] on button "Next" at bounding box center [921, 310] width 29 height 18
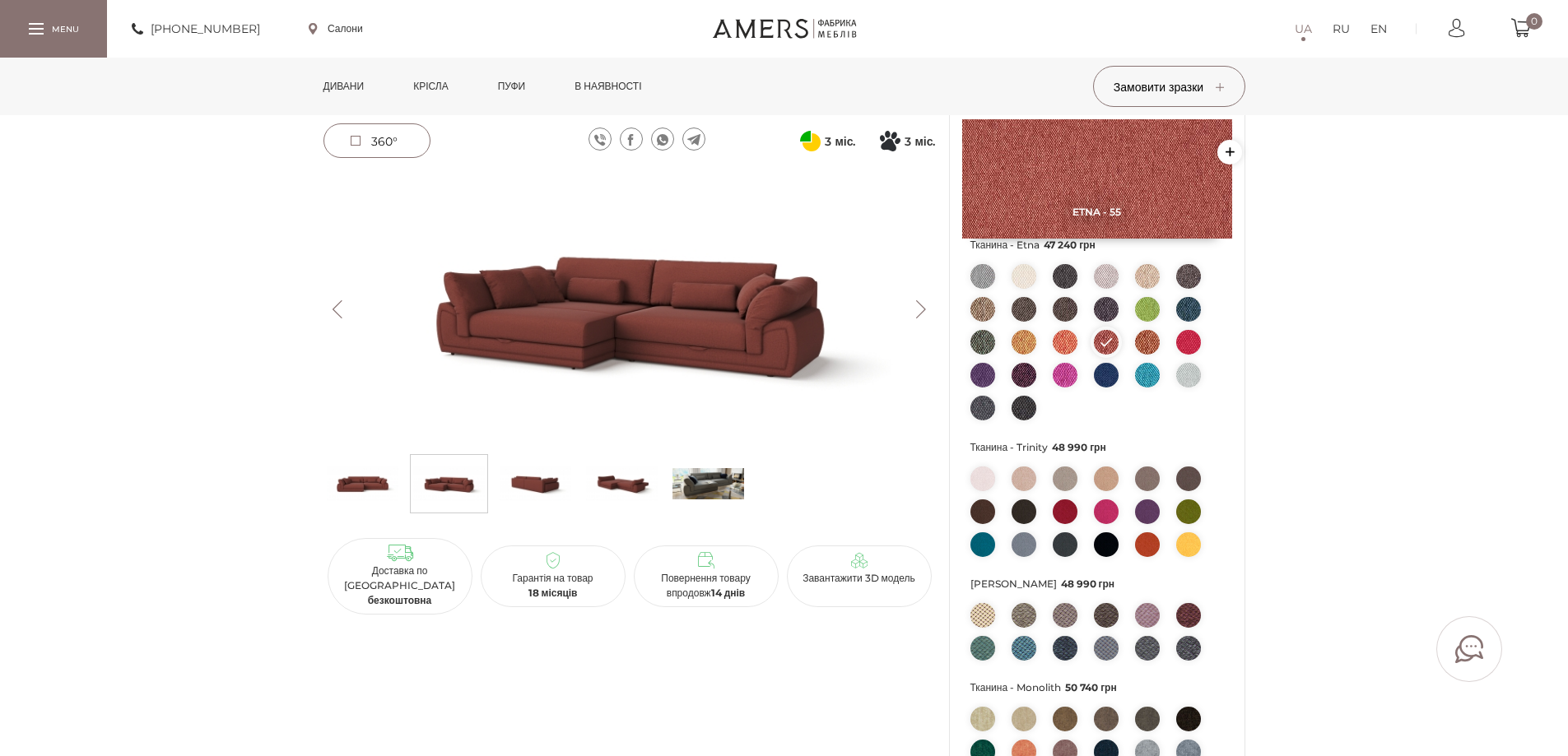
click at [914, 308] on button "Next" at bounding box center [921, 310] width 29 height 18
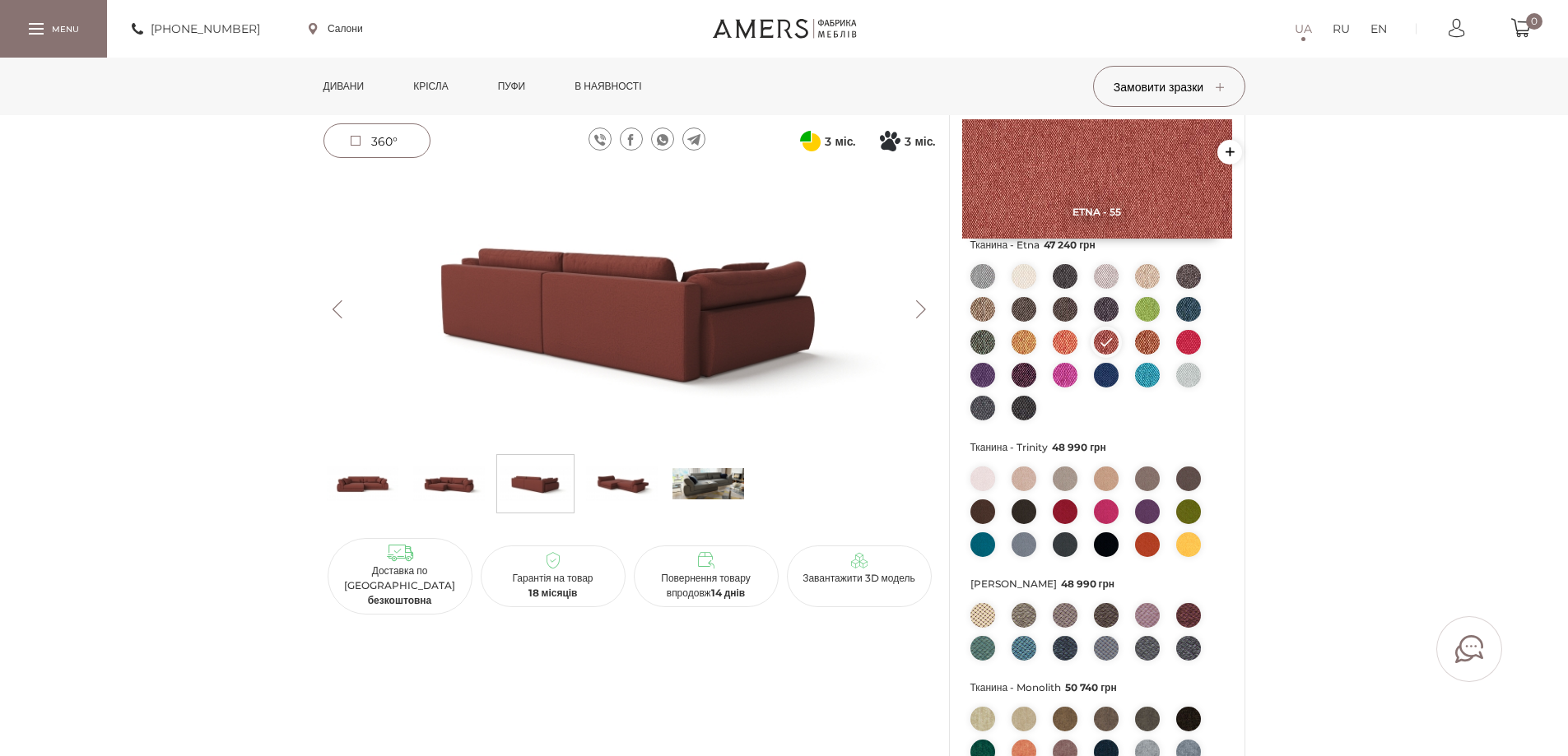
click at [914, 308] on button "Next" at bounding box center [921, 310] width 29 height 18
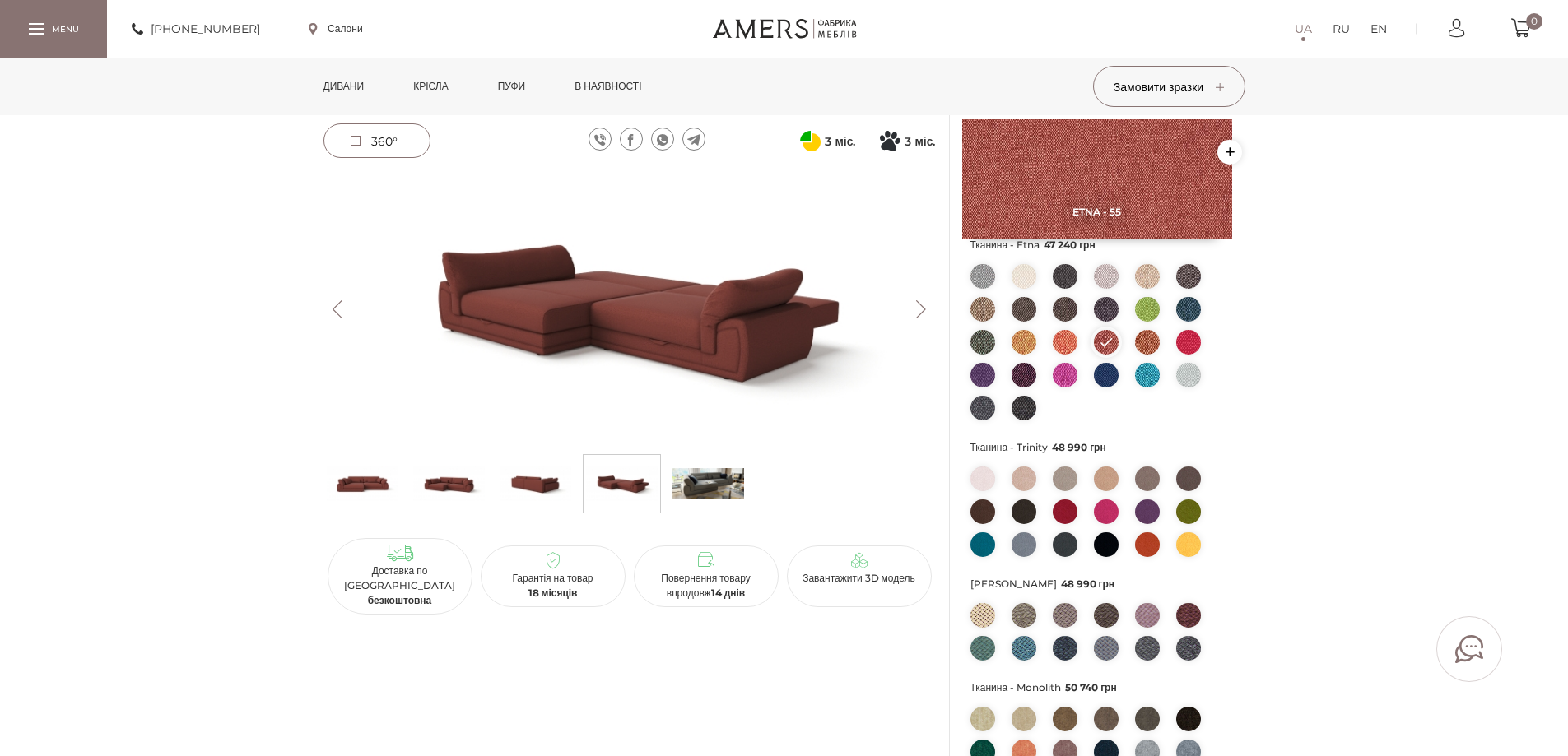
click at [914, 308] on button "Next" at bounding box center [921, 310] width 29 height 18
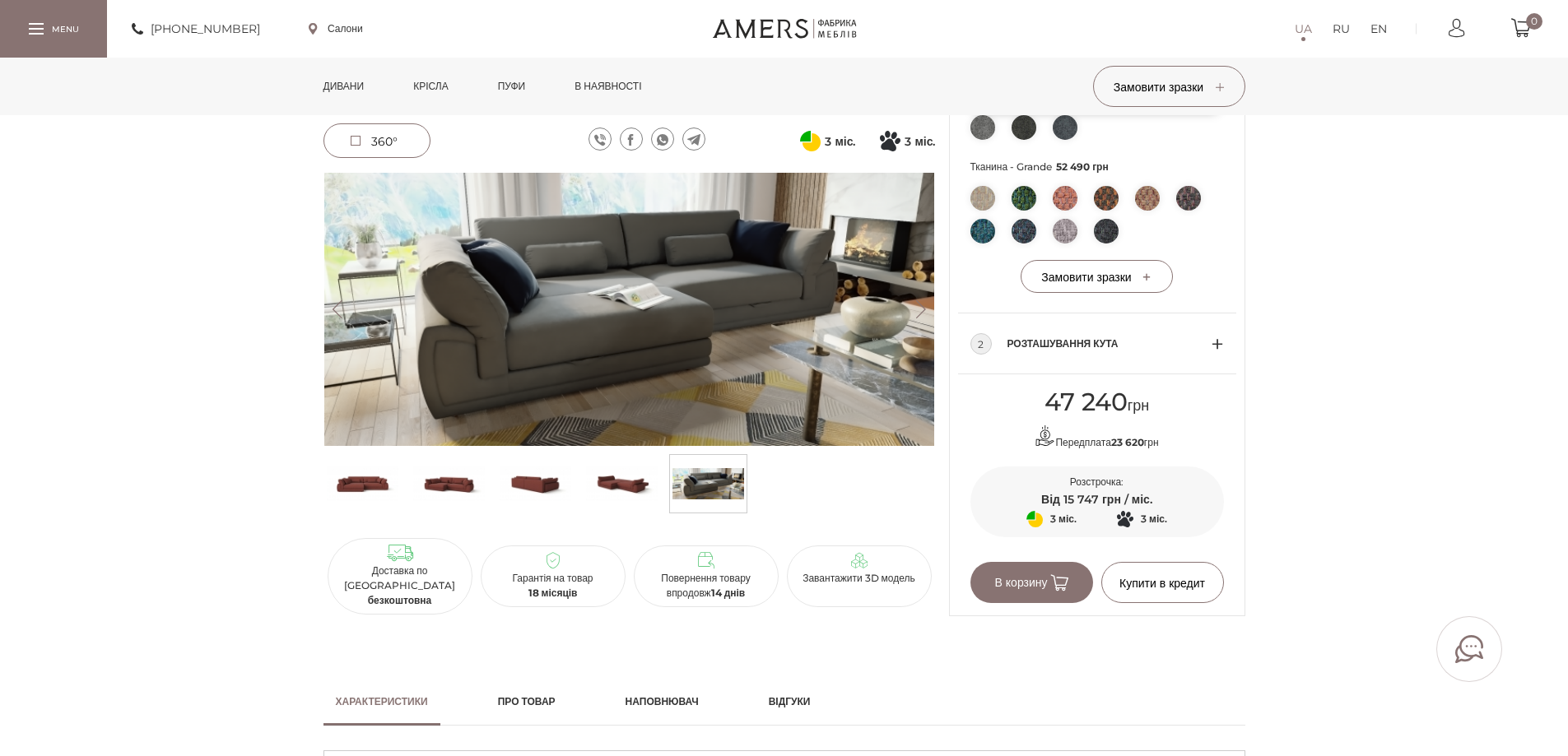
scroll to position [823, 0]
click at [1211, 353] on span "Розташування кута" at bounding box center [1109, 343] width 204 height 19
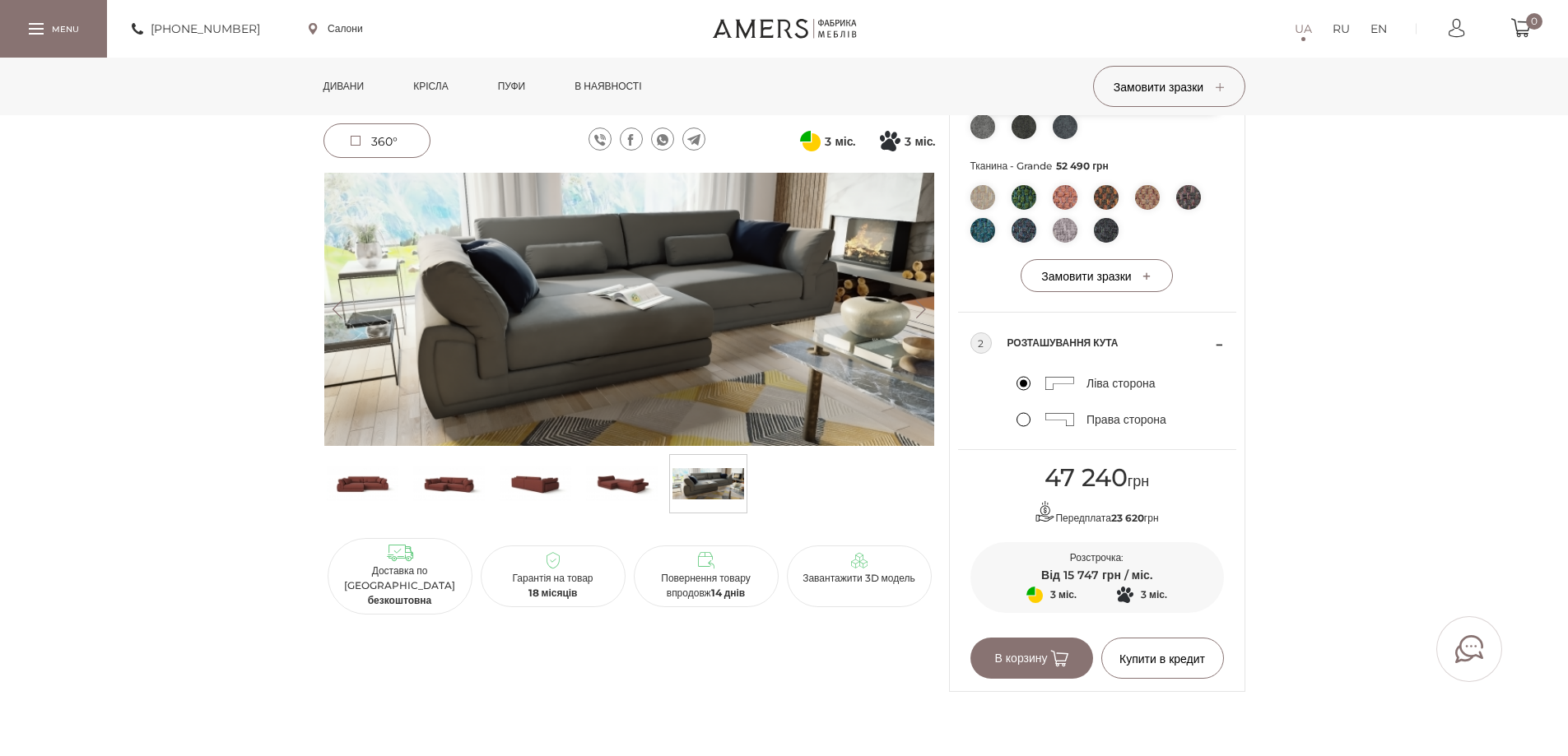
click at [1024, 427] on label "Права сторона" at bounding box center [1092, 420] width 150 height 15
click at [0, 0] on input "Права сторона" at bounding box center [0, 0] width 0 height 0
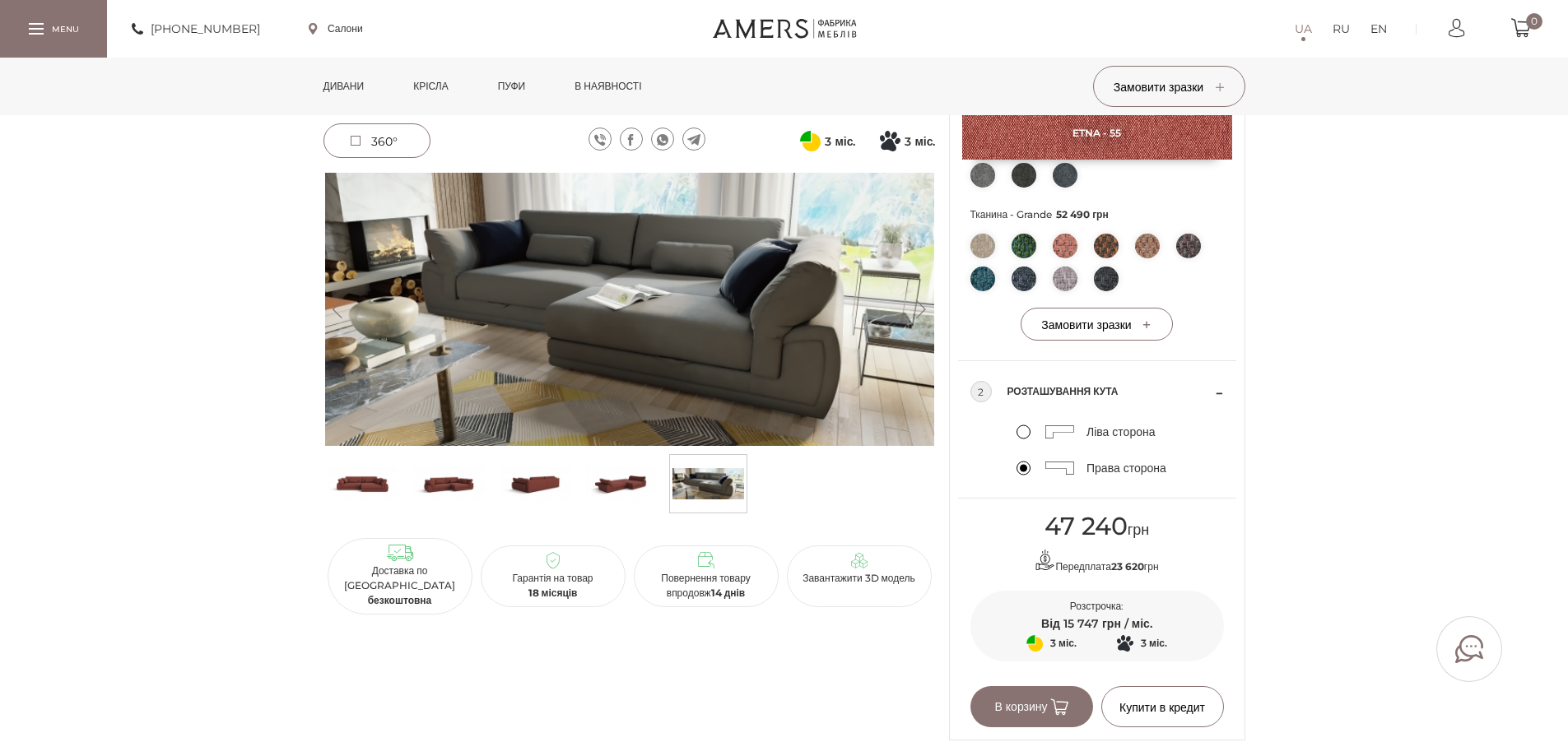
scroll to position [740, 0]
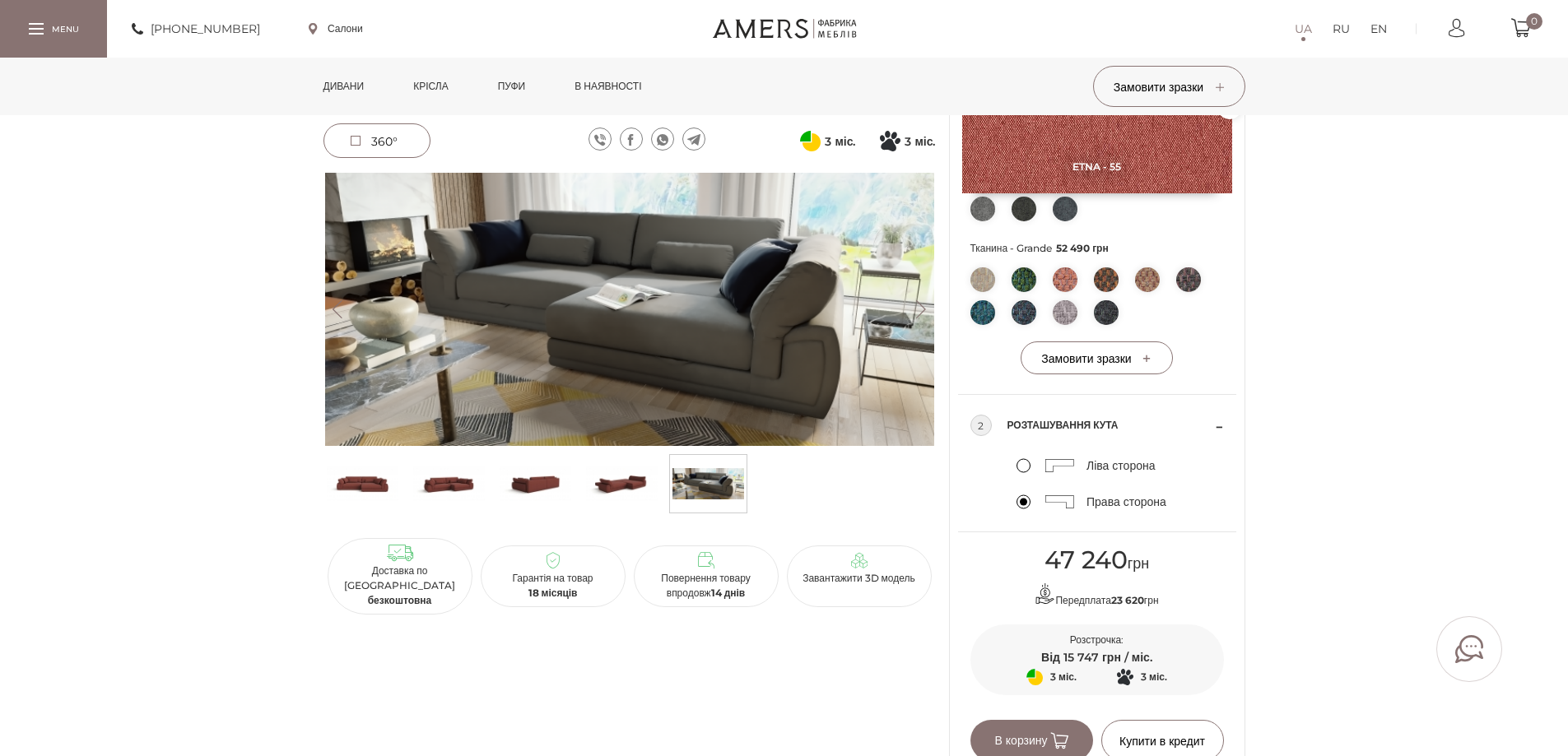
click at [927, 307] on button "Next" at bounding box center [921, 310] width 29 height 18
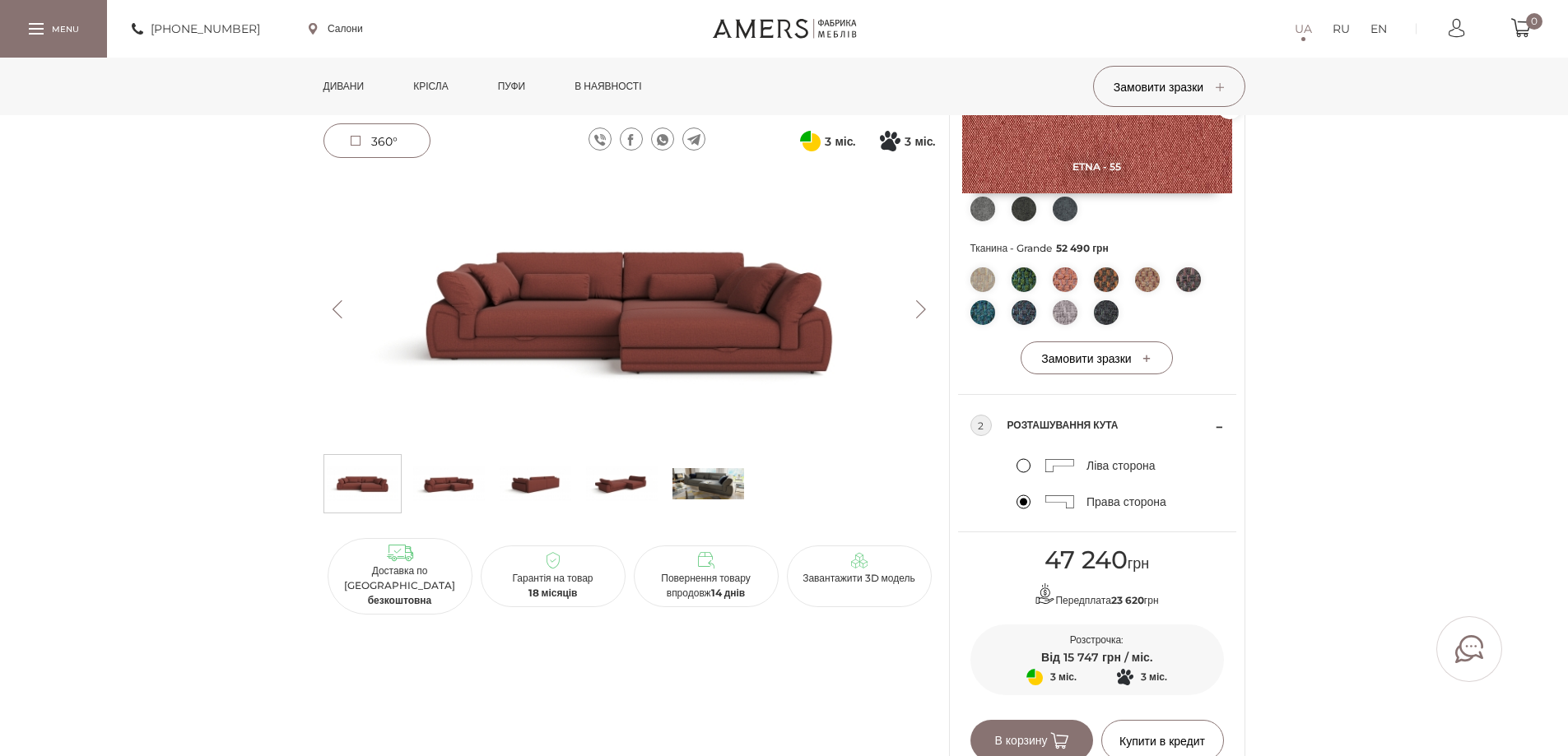
click at [927, 307] on button "Next" at bounding box center [921, 310] width 29 height 18
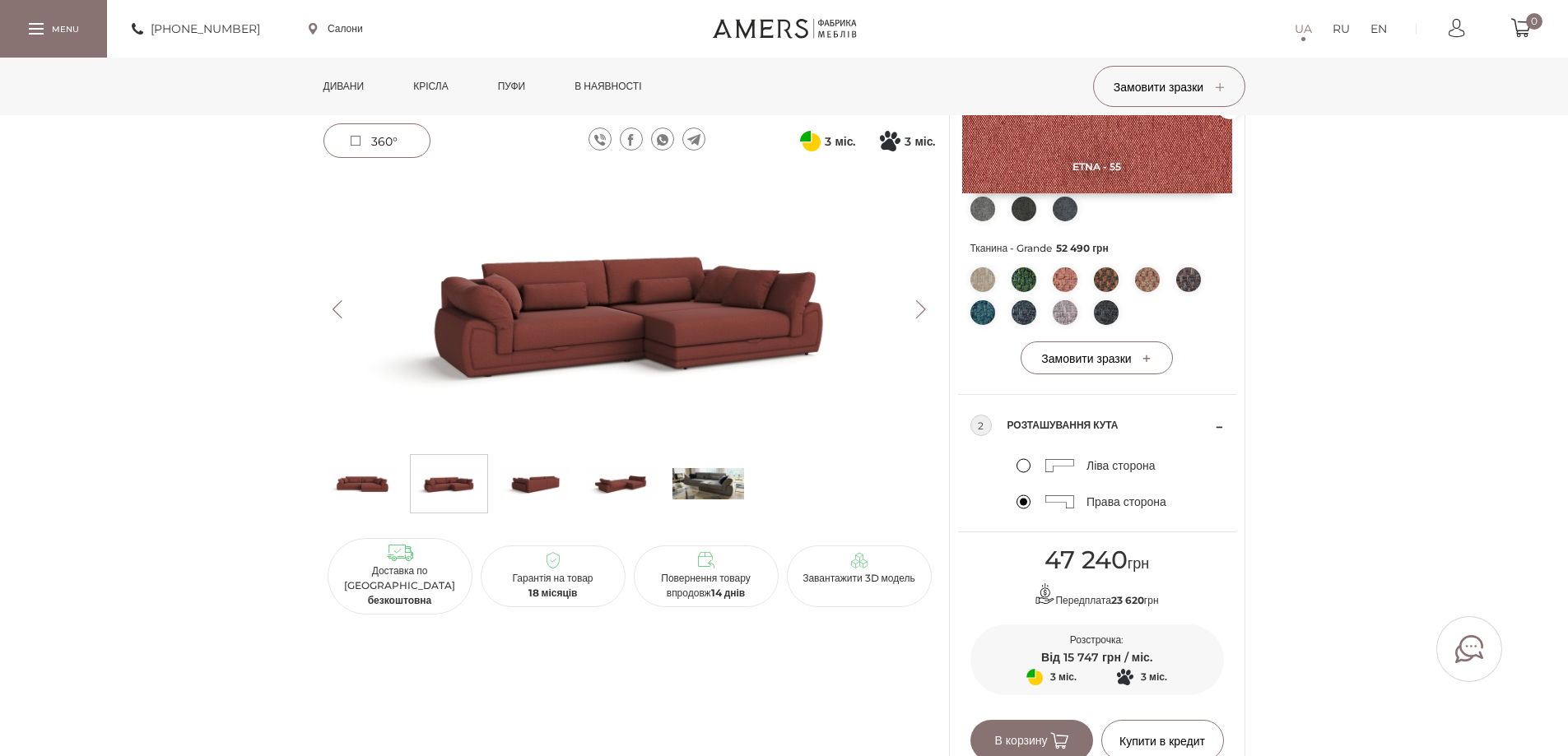
click at [927, 307] on button "Next" at bounding box center [921, 310] width 29 height 18
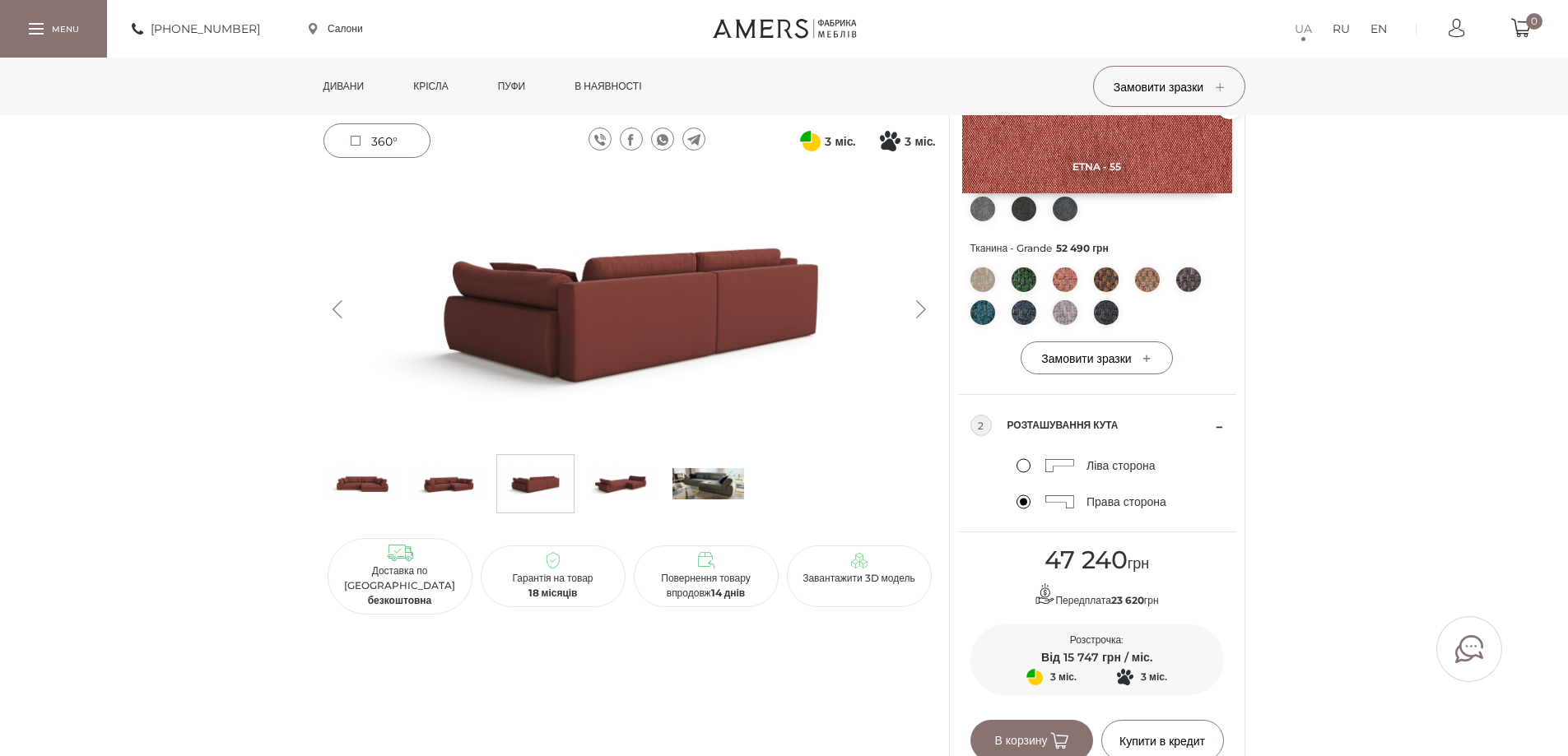
click at [927, 307] on button "Next" at bounding box center [921, 310] width 29 height 18
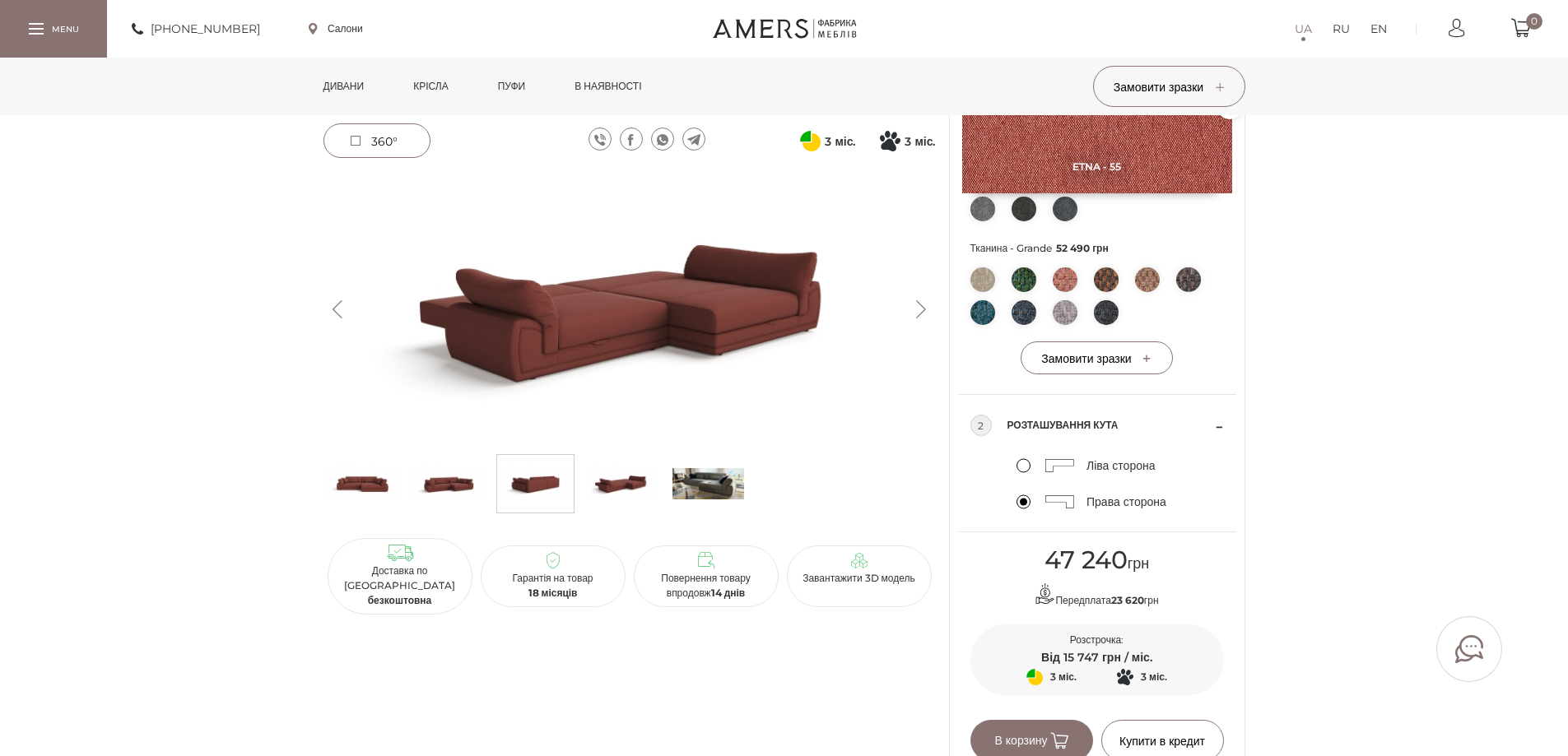
click at [927, 307] on button "Next" at bounding box center [921, 310] width 29 height 18
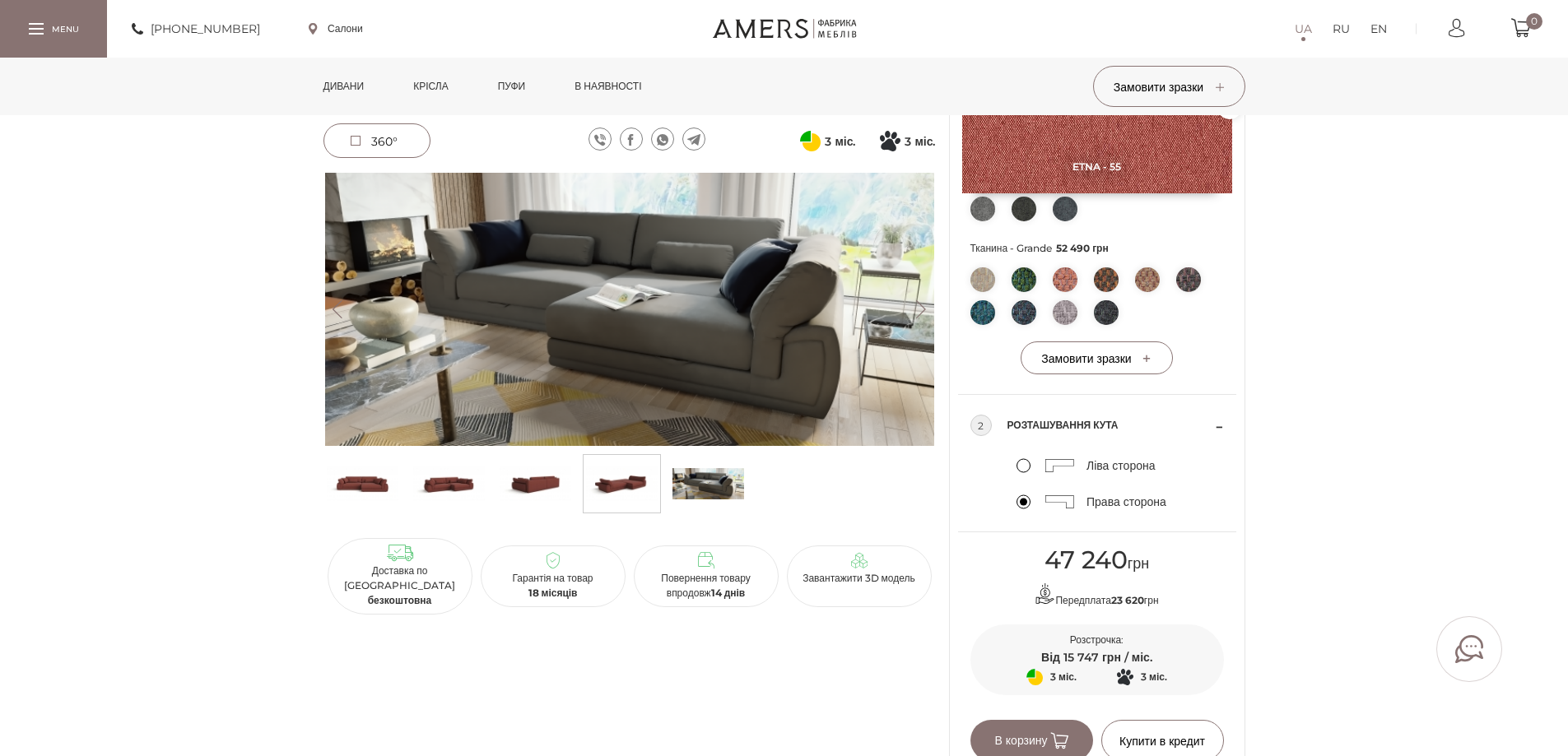
click at [927, 307] on button "Next" at bounding box center [921, 310] width 29 height 18
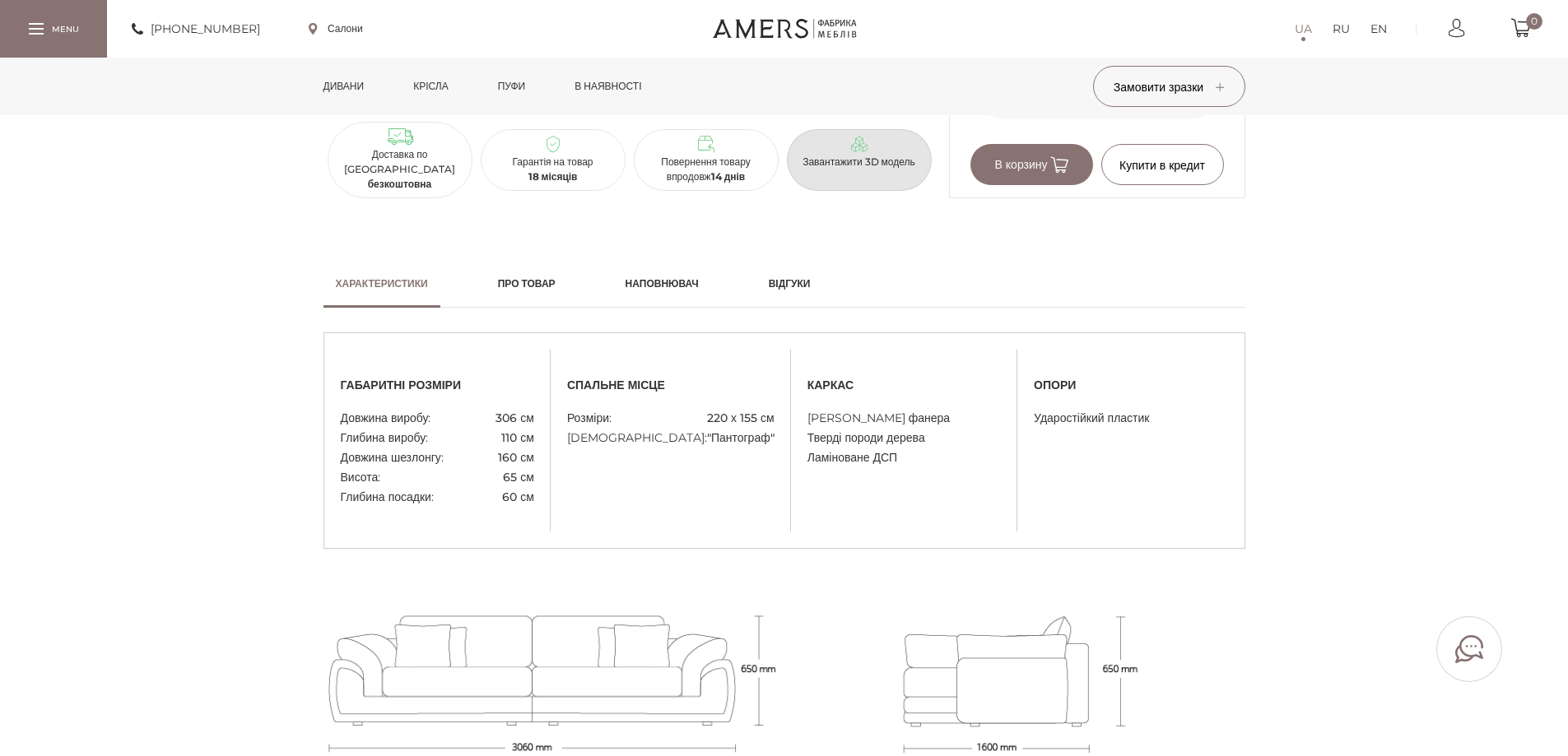
scroll to position [1014, 0]
